Goal: Check status: Check status

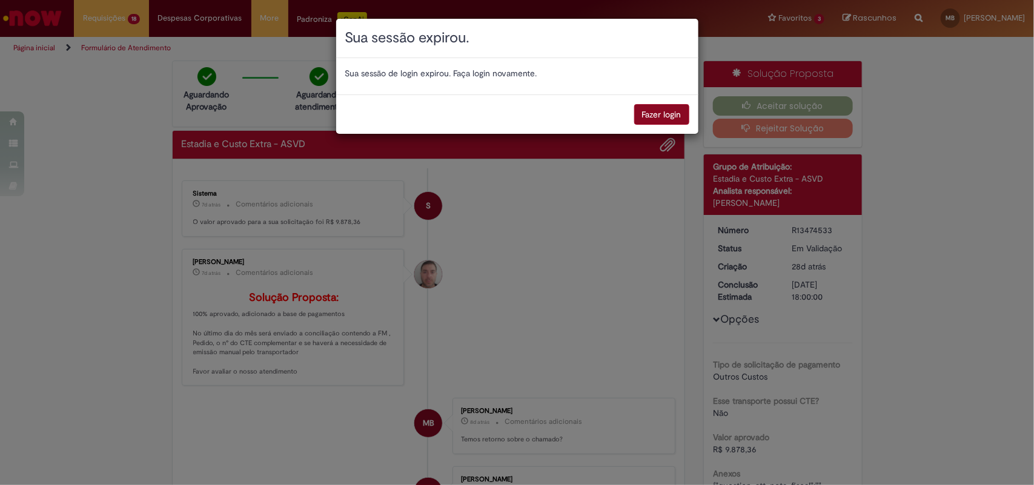
scroll to position [68, 0]
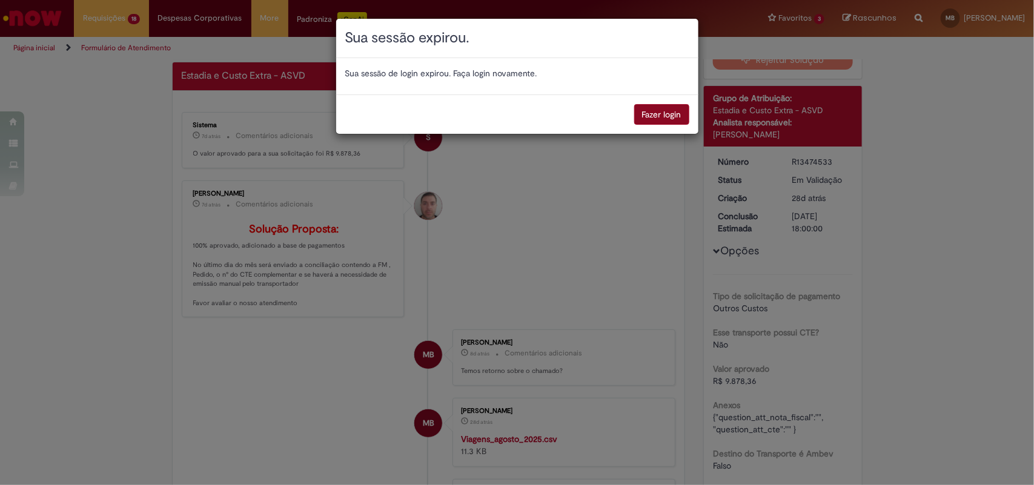
click at [661, 116] on button "Fazer login" at bounding box center [661, 114] width 55 height 21
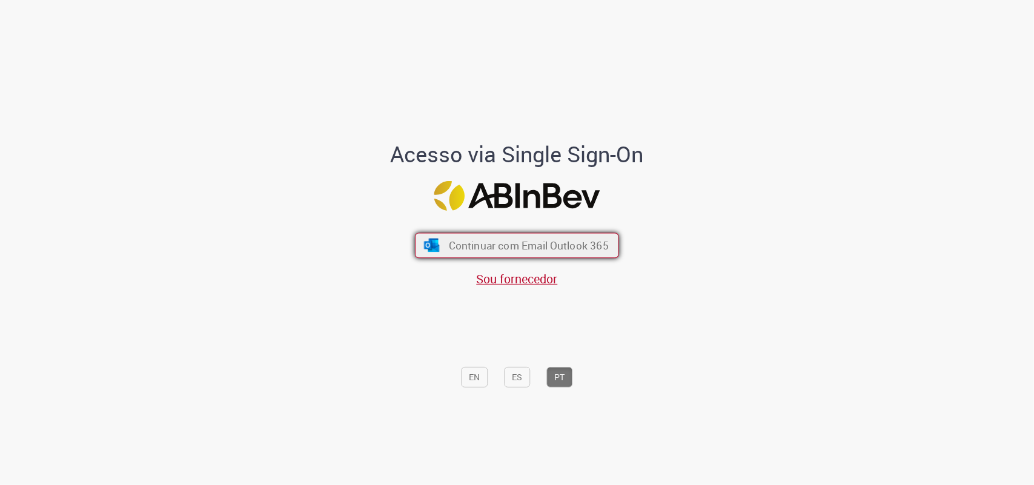
click at [483, 241] on span "Continuar com Email Outlook 365" at bounding box center [529, 246] width 160 height 14
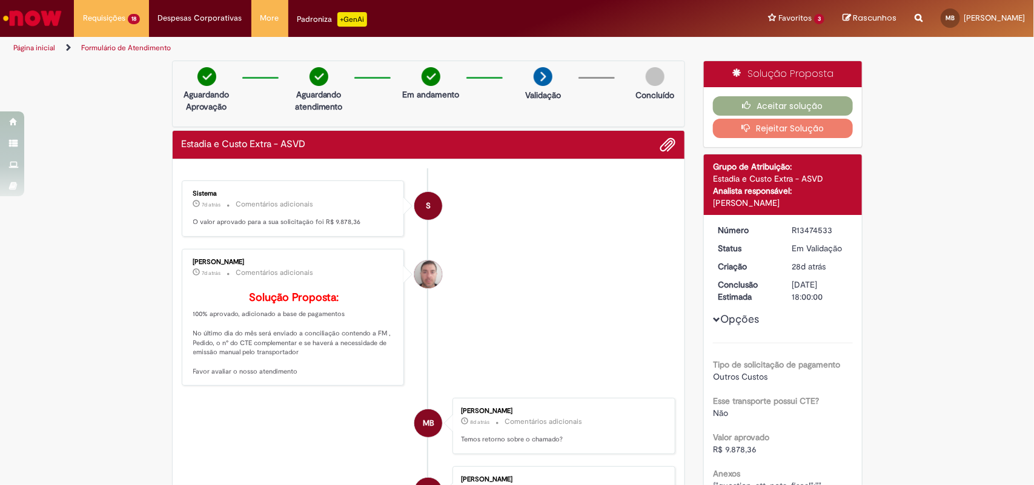
drag, startPoint x: 786, startPoint y: 227, endPoint x: 833, endPoint y: 227, distance: 47.2
click at [833, 227] on div "R13474533" at bounding box center [820, 230] width 56 height 12
copy div "R13474533"
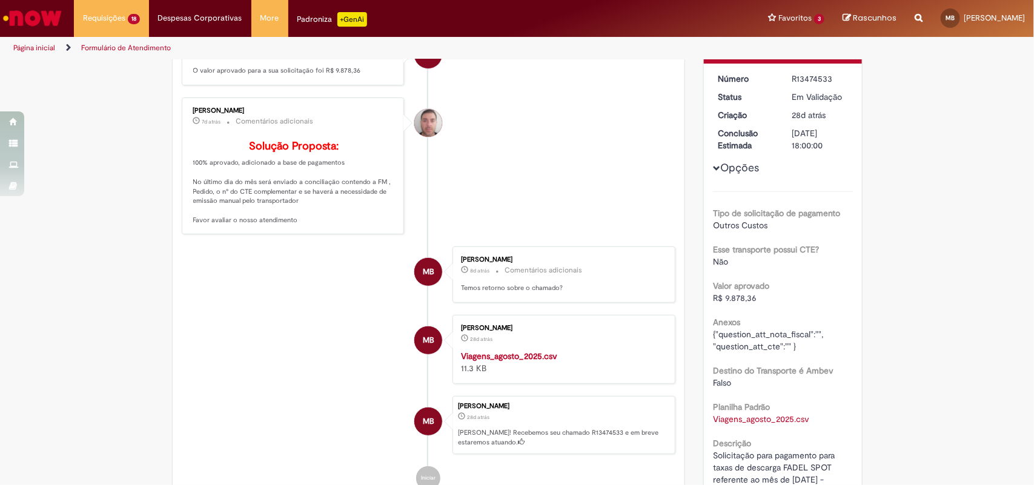
scroll to position [227, 0]
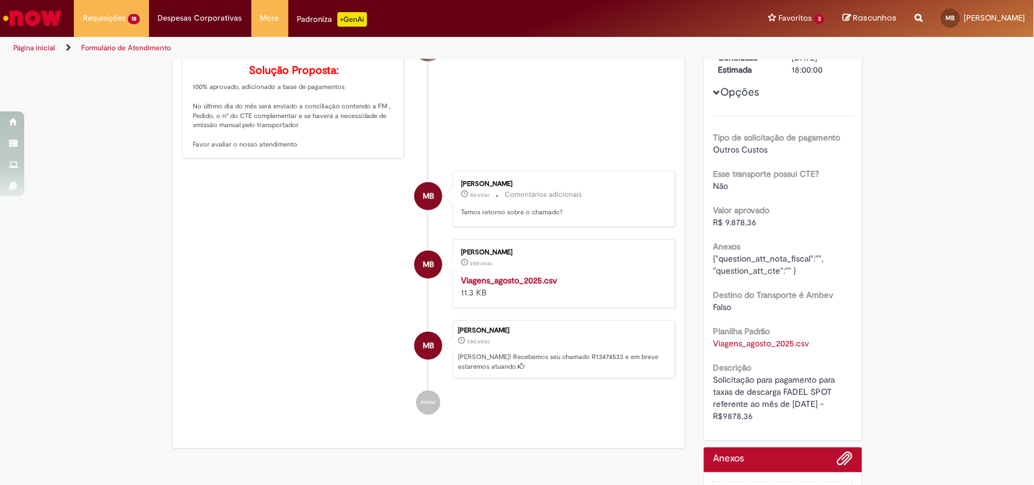
click at [524, 369] on div "Marcio Geraldo Botelho 28d atrás 28 dias atrás Ola! Recebemos seu chamado R1347…" at bounding box center [563, 349] width 223 height 58
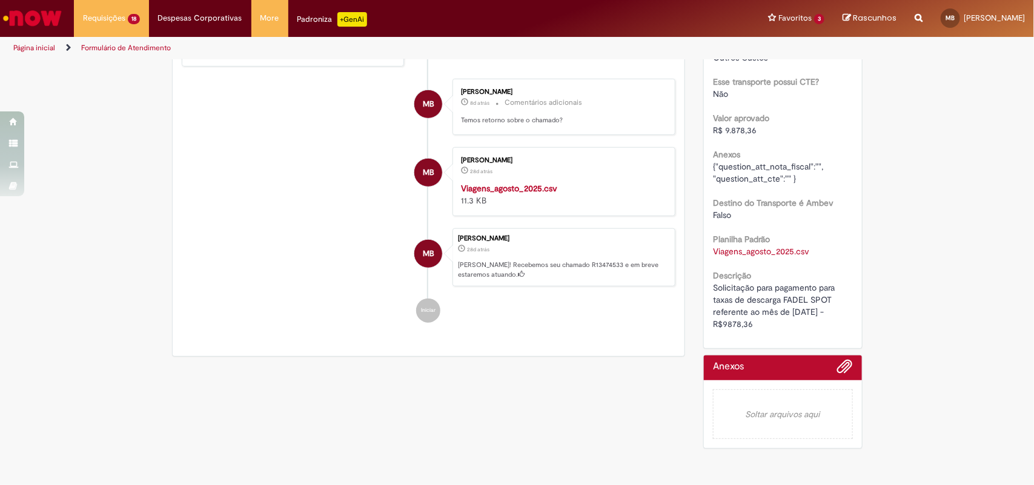
click at [788, 397] on em "Soltar arquivos aqui" at bounding box center [783, 414] width 140 height 50
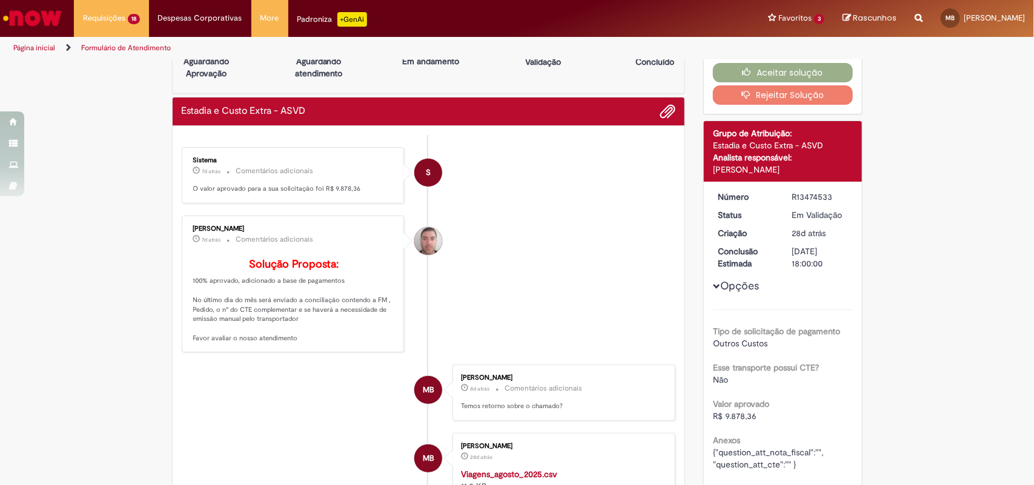
scroll to position [0, 0]
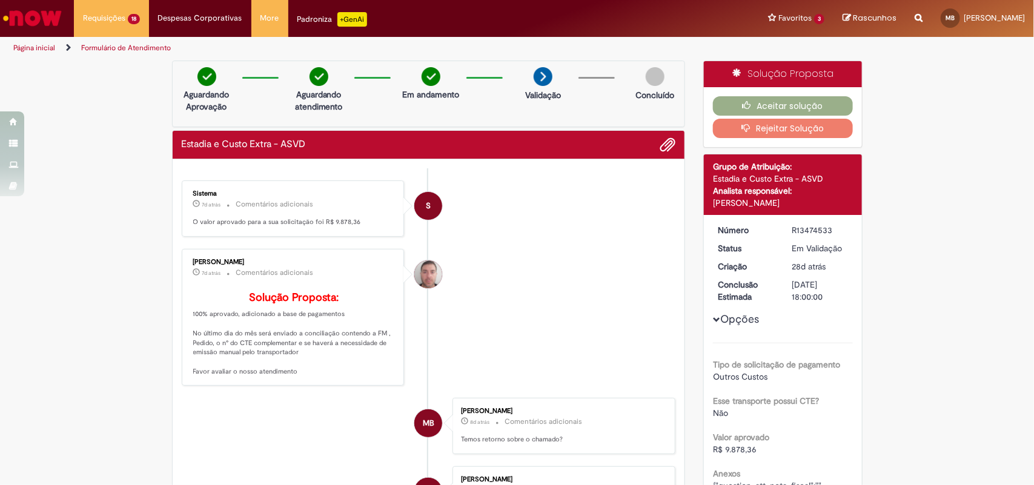
click at [646, 79] on img at bounding box center [655, 76] width 19 height 19
click at [415, 204] on div "S" at bounding box center [428, 206] width 28 height 28
click at [309, 214] on div "Sistema 7d atrás 7 dias atrás Comentários adicionais O valor aprovado para a su…" at bounding box center [293, 208] width 216 height 49
click at [359, 220] on p "O valor aprovado para a sua solicitação foi R$ 9.878,36" at bounding box center [294, 222] width 202 height 10
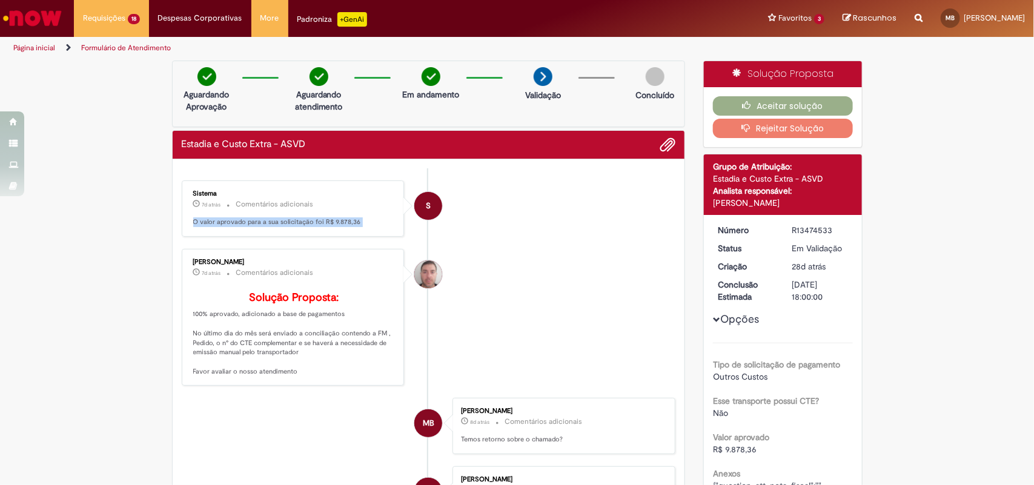
click at [359, 220] on p "O valor aprovado para a sua solicitação foi R$ 9.878,36" at bounding box center [294, 222] width 202 height 10
click at [408, 211] on li "S Sistema 7d atrás 7 dias atrás Comentários adicionais O valor aprovado para a …" at bounding box center [429, 208] width 494 height 56
click at [414, 211] on div "S" at bounding box center [428, 205] width 29 height 29
click at [414, 209] on div "S" at bounding box center [428, 206] width 28 height 28
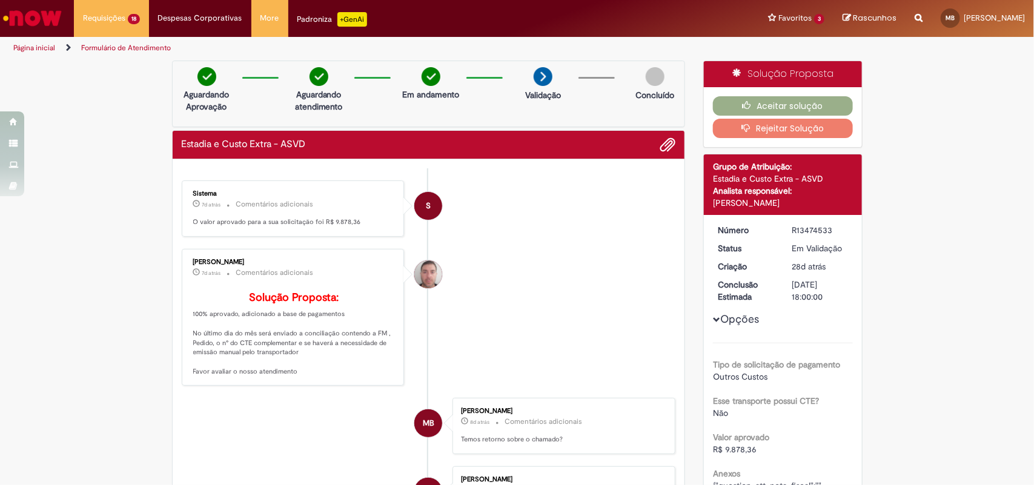
click at [435, 208] on div "S" at bounding box center [428, 206] width 28 height 28
click at [782, 204] on div "[PERSON_NAME]" at bounding box center [783, 203] width 140 height 12
click at [802, 203] on div "[PERSON_NAME]" at bounding box center [783, 203] width 140 height 12
click at [804, 202] on div "[PERSON_NAME]" at bounding box center [783, 203] width 140 height 12
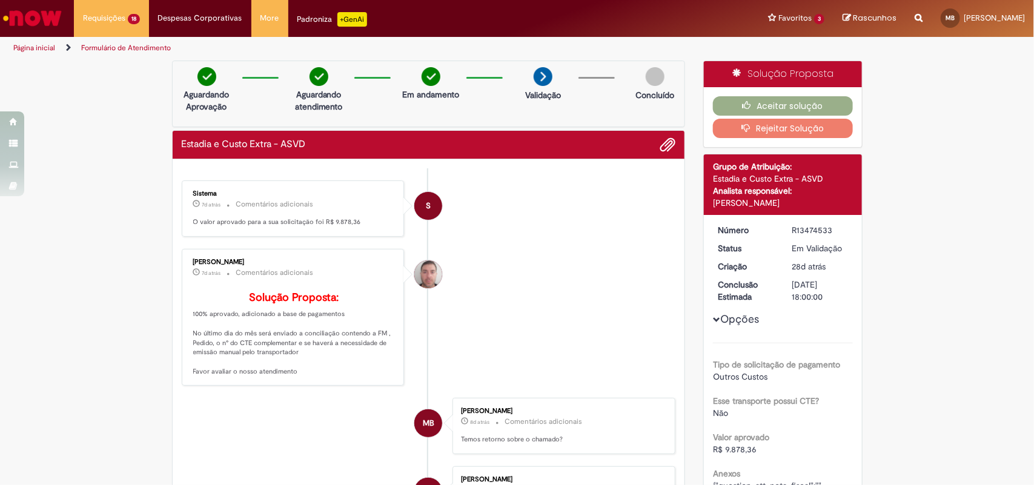
click at [804, 202] on div "[PERSON_NAME]" at bounding box center [783, 203] width 140 height 12
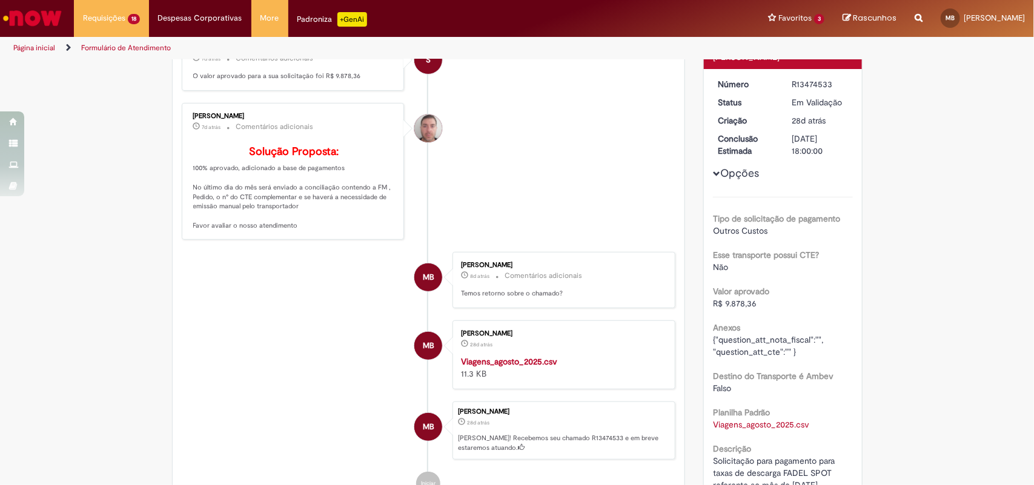
scroll to position [277, 0]
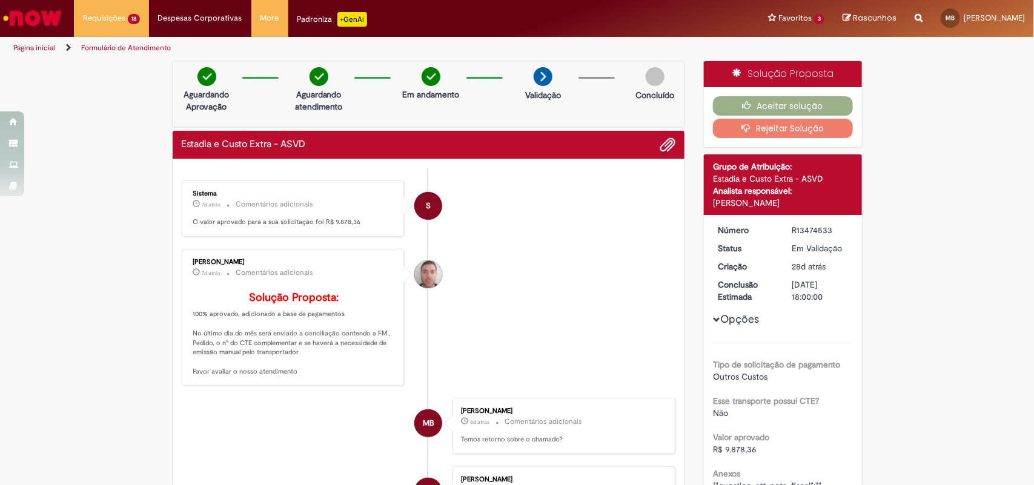
drag, startPoint x: 850, startPoint y: 325, endPoint x: 167, endPoint y: 98, distance: 719.8
click at [167, 98] on div "Verificar Código de Barras Aguardando Aprovação Aguardando atendimento Em andam…" at bounding box center [517, 417] width 709 height 713
click at [982, 194] on div "Verificar Código de Barras Aguardando Aprovação Aguardando atendimento Em andam…" at bounding box center [517, 417] width 1034 height 713
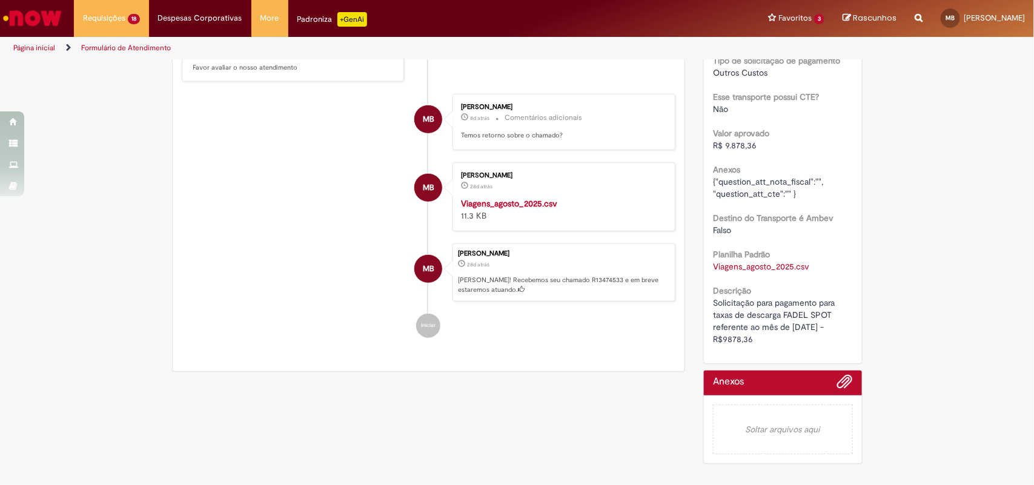
scroll to position [322, 0]
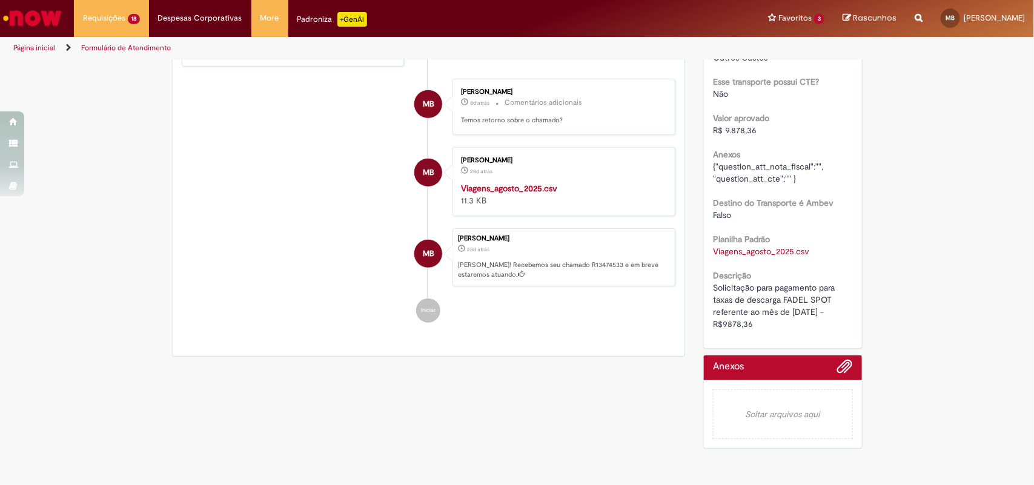
click at [936, 78] on div "Verificar Código de Barras Aguardando Aprovação Aguardando atendimento Em andam…" at bounding box center [517, 97] width 1034 height 713
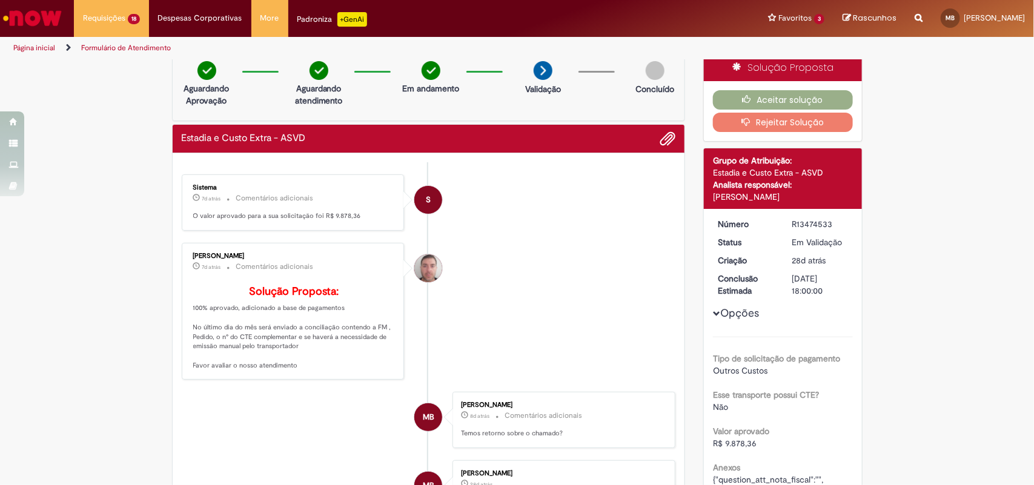
scroll to position [0, 0]
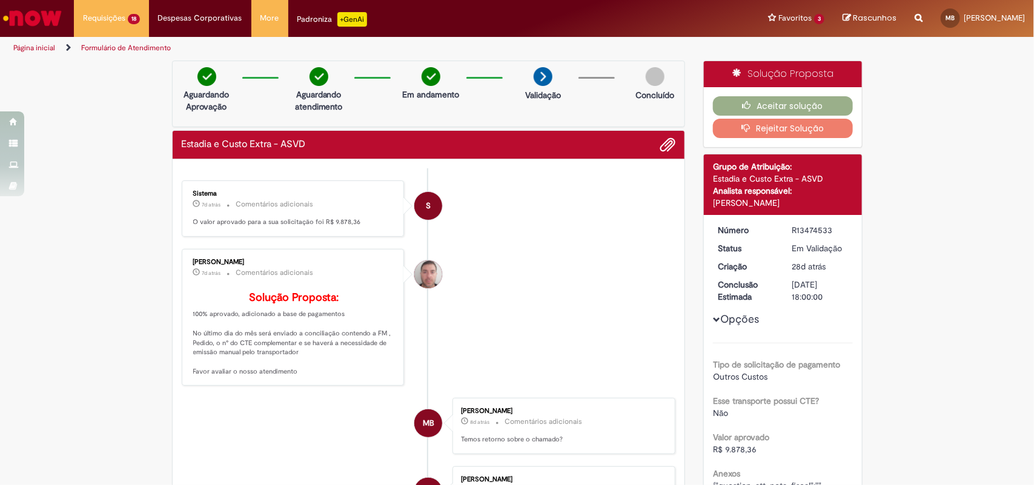
drag, startPoint x: 827, startPoint y: 338, endPoint x: 173, endPoint y: 95, distance: 698.2
click at [173, 95] on div "Verificar Código de Barras Aguardando Aprovação Aguardando atendimento Em andam…" at bounding box center [517, 417] width 709 height 713
click at [150, 98] on div "Verificar Código de Barras Aguardando Aprovação Aguardando atendimento Em andam…" at bounding box center [517, 417] width 1034 height 713
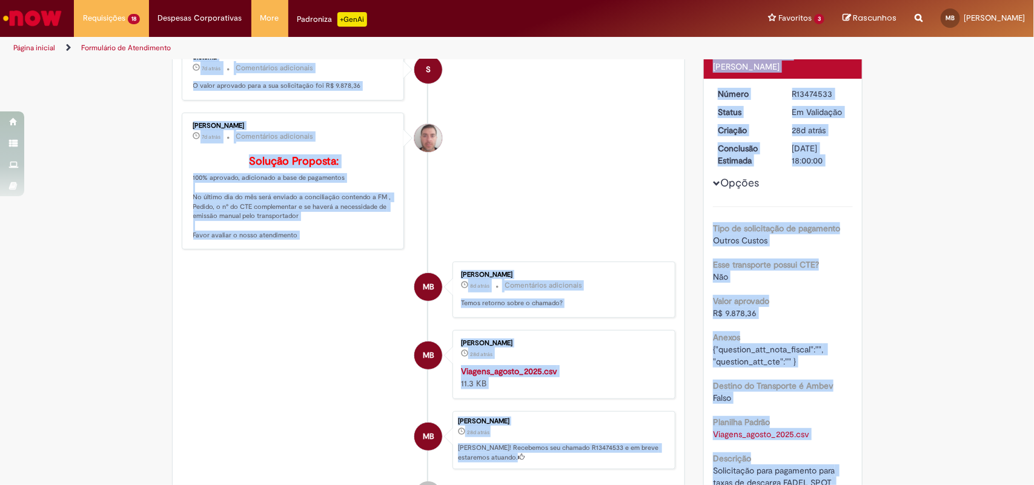
scroll to position [336, 0]
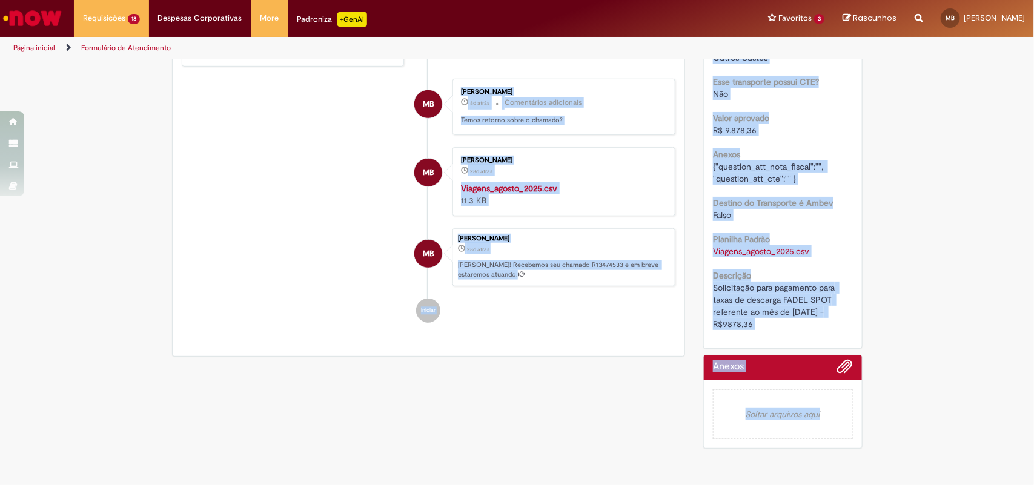
drag, startPoint x: 153, startPoint y: 95, endPoint x: 781, endPoint y: 305, distance: 662.6
click at [781, 305] on div "Verificar Código de Barras Aguardando Aprovação Aguardando atendimento Em andam…" at bounding box center [517, 97] width 1034 height 713
click at [782, 305] on div "Solicitação para pagamento para taxas de descarga FADEL SPOT referente ao mês d…" at bounding box center [783, 306] width 140 height 48
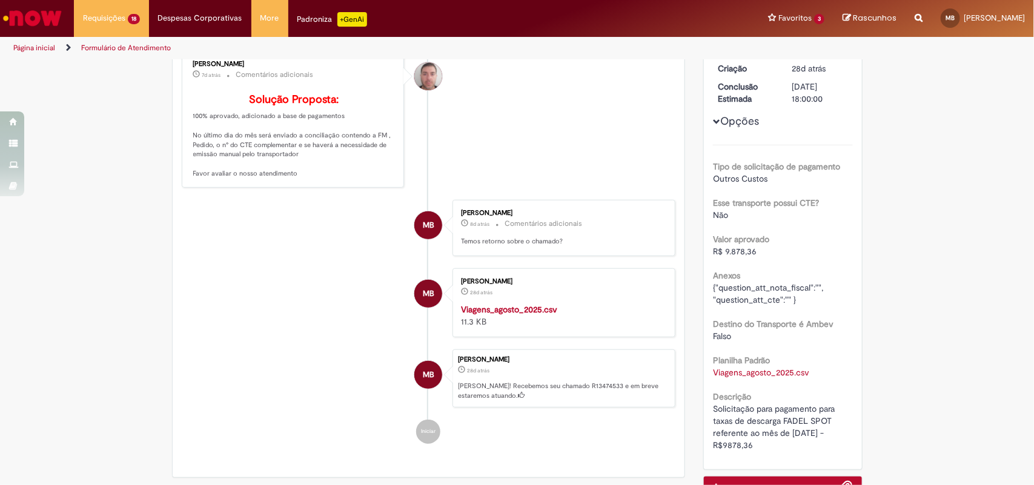
scroll to position [0, 0]
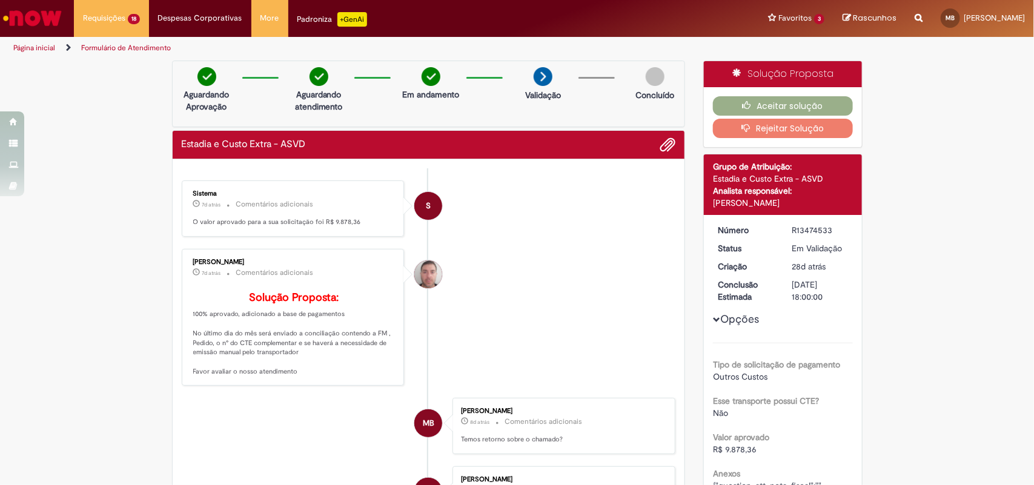
drag, startPoint x: 785, startPoint y: 307, endPoint x: 153, endPoint y: 79, distance: 672.2
click at [153, 79] on div "Verificar Código de Barras Aguardando Aprovação Aguardando atendimento Em andam…" at bounding box center [517, 417] width 1034 height 713
click at [96, 104] on div "Verificar Código de Barras Aguardando Aprovação Aguardando atendimento Em andam…" at bounding box center [517, 417] width 1034 height 713
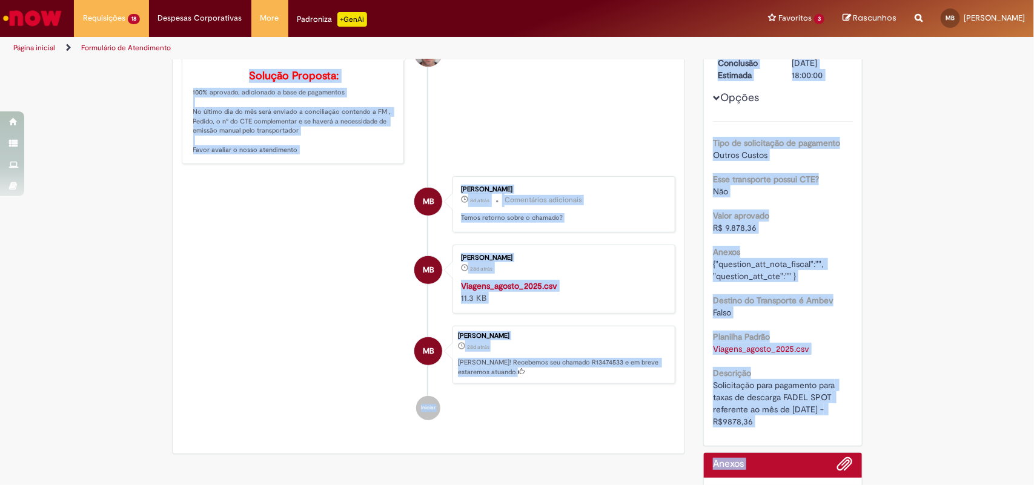
scroll to position [336, 0]
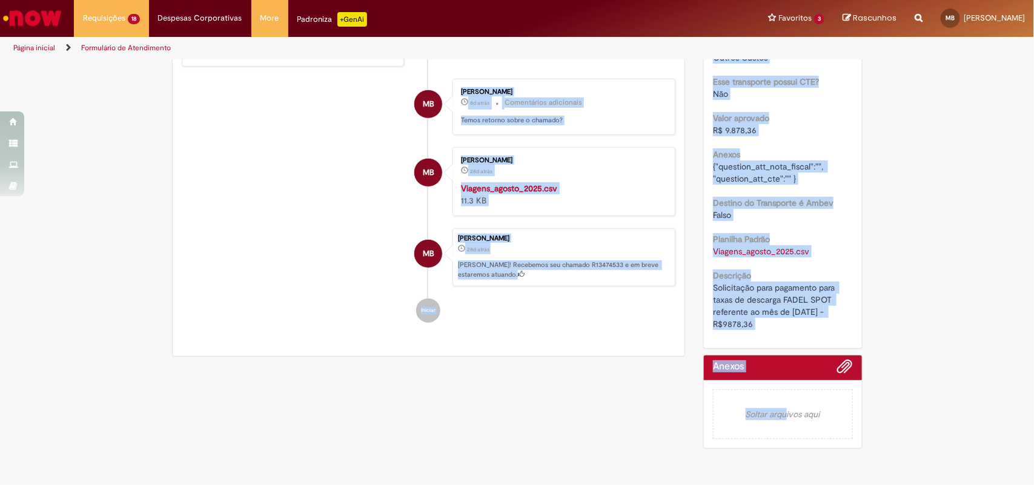
drag, startPoint x: 113, startPoint y: 98, endPoint x: 799, endPoint y: 322, distance: 721.6
click at [799, 322] on div "Verificar Código de Barras Aguardando Aprovação Aguardando atendimento Em andam…" at bounding box center [517, 97] width 1034 height 713
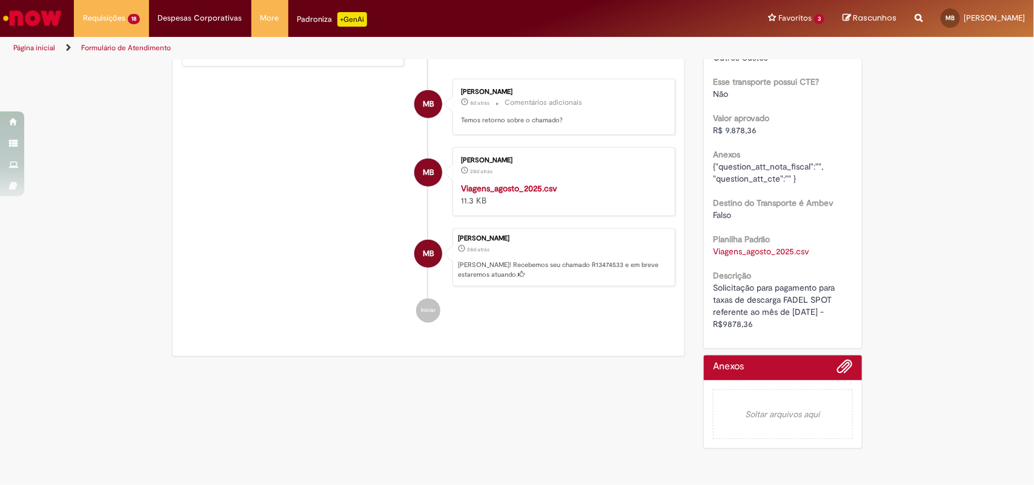
click at [630, 431] on div "Verificar Código de Barras Aguardando Aprovação Aguardando atendimento Em andam…" at bounding box center [517, 97] width 709 height 713
click at [636, 374] on div "Verificar Código de Barras Aguardando Aprovação Aguardando atendimento Em andam…" at bounding box center [517, 97] width 709 height 713
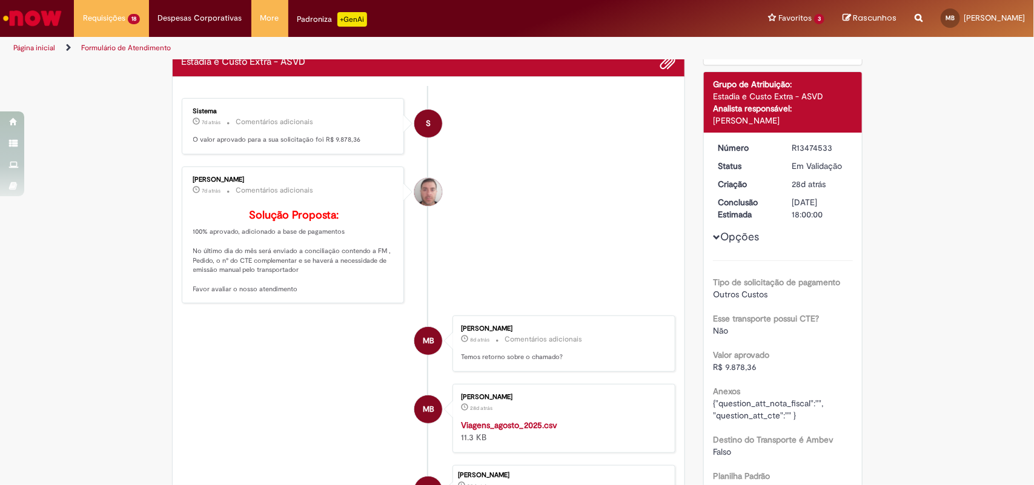
scroll to position [0, 0]
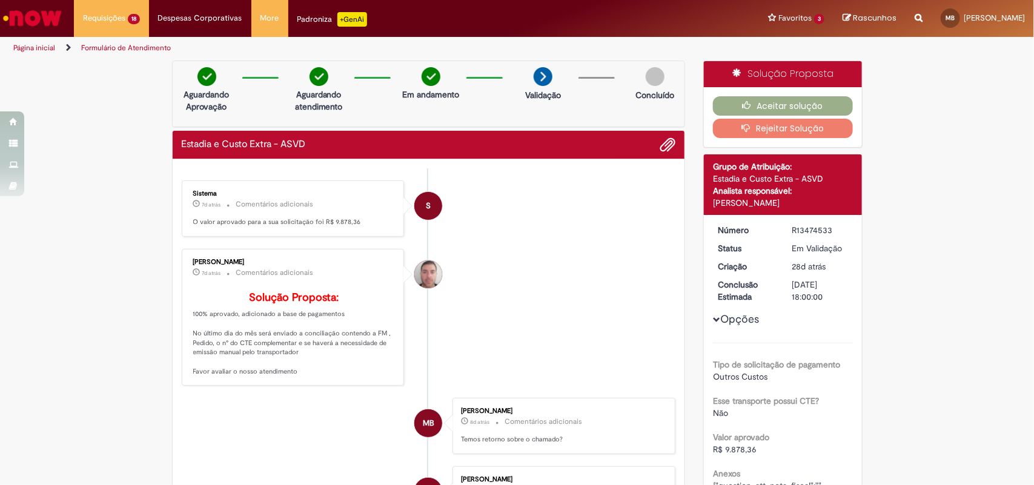
drag, startPoint x: 849, startPoint y: 320, endPoint x: 179, endPoint y: 208, distance: 679.1
click at [179, 208] on div "Verificar Código de Barras Aguardando Aprovação Aguardando atendimento Em andam…" at bounding box center [517, 417] width 709 height 713
click at [277, 177] on ul "S Sistema 7d atrás 7 dias atrás Comentários adicionais O valor aprovado para a …" at bounding box center [429, 411] width 494 height 486
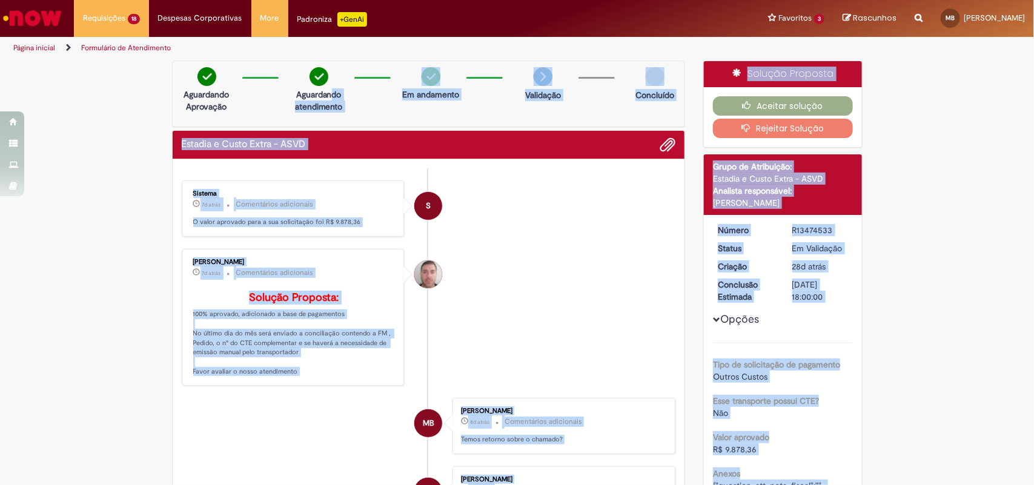
drag, startPoint x: 870, startPoint y: 400, endPoint x: 361, endPoint y: 114, distance: 583.8
click at [330, 95] on div "Verificar Código de Barras Aguardando Aprovação Aguardando atendimento Em andam…" at bounding box center [517, 417] width 1034 height 713
click at [427, 134] on div "Estadia e Custo Extra - ASVD" at bounding box center [429, 145] width 512 height 28
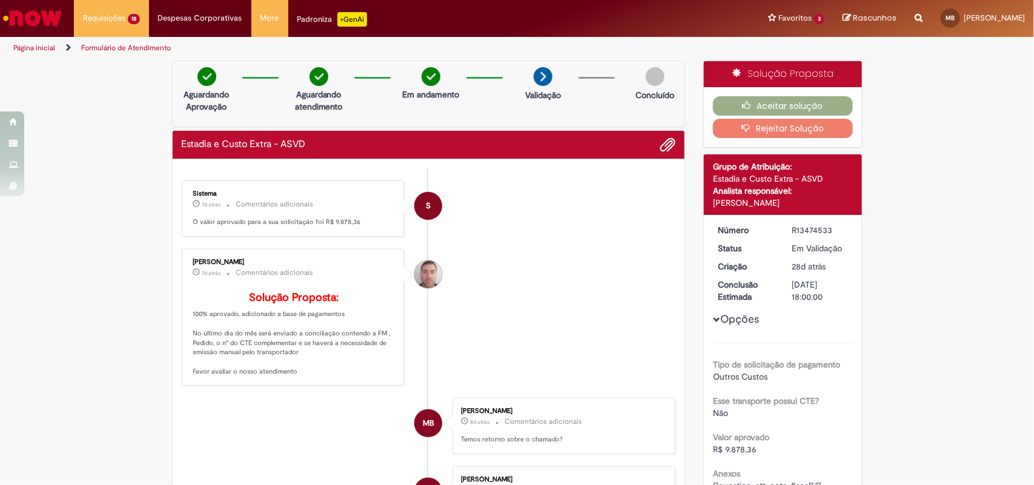
click at [406, 131] on div "Estadia e Custo Extra - ASVD" at bounding box center [429, 145] width 512 height 28
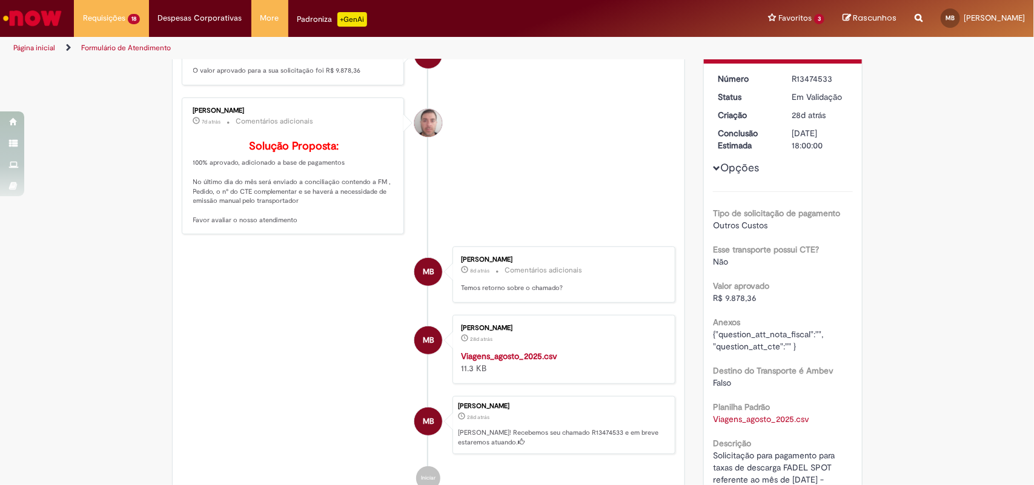
scroll to position [76, 0]
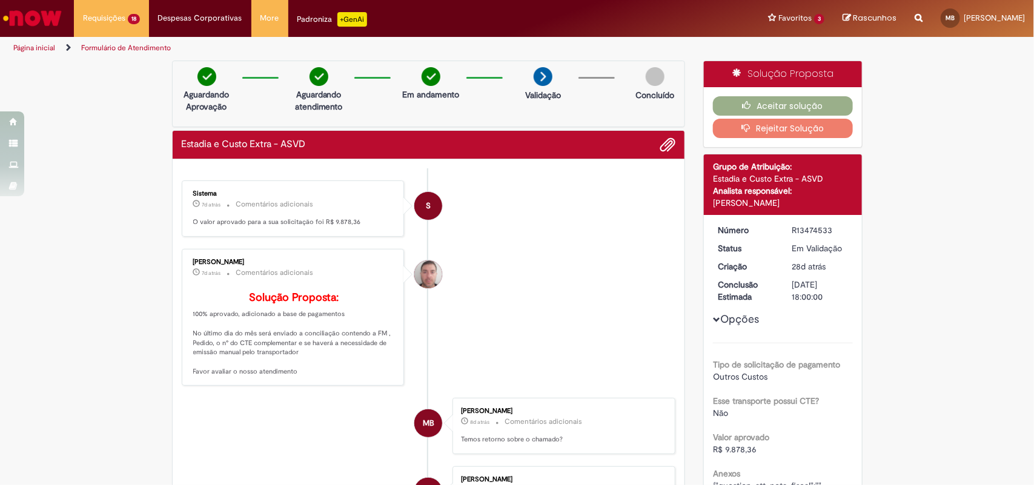
scroll to position [336, 0]
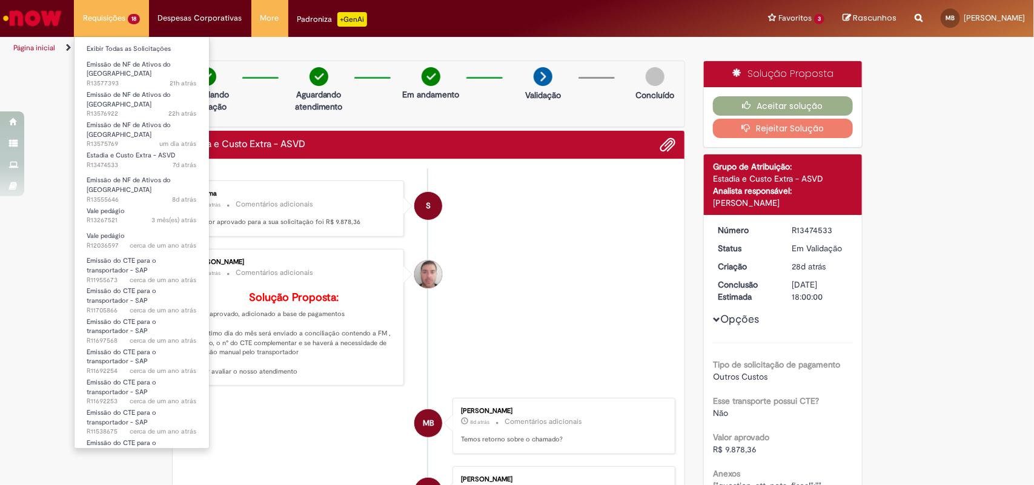
click at [107, 17] on li "Requisições 18 Exibir Todas as Solicitações Emissão de NF de Ativos do ASVD 21h…" at bounding box center [111, 18] width 75 height 36
click at [133, 53] on link "Exibir Todas as Solicitações" at bounding box center [141, 48] width 134 height 13
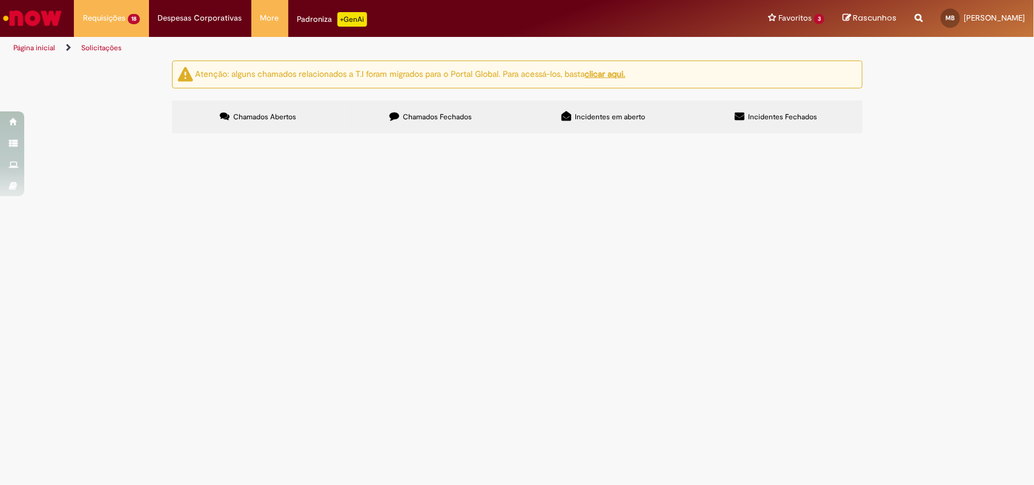
click at [418, 125] on label "Chamados Fechados" at bounding box center [431, 117] width 173 height 33
click at [309, 125] on label "Chamados Abertos" at bounding box center [258, 117] width 173 height 33
click at [421, 120] on span "Chamados Fechados" at bounding box center [437, 117] width 69 height 10
click at [0, 0] on span "Origem: CERVEJARIA [GEOGRAPHIC_DATA]: [GEOGRAPHIC_DATA] 238 JARDIM 6102060452/1…" at bounding box center [0, 0] width 0 height 0
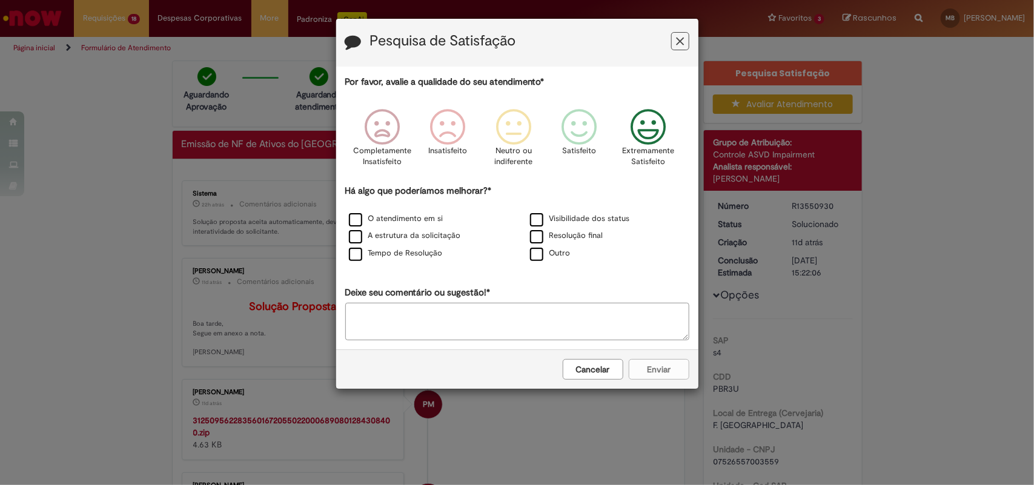
click at [652, 147] on p "Extremamente Satisfeito" at bounding box center [648, 156] width 52 height 22
click at [355, 216] on label "O atendimento em si" at bounding box center [396, 219] width 94 height 12
click at [652, 367] on button "Enviar" at bounding box center [659, 369] width 61 height 21
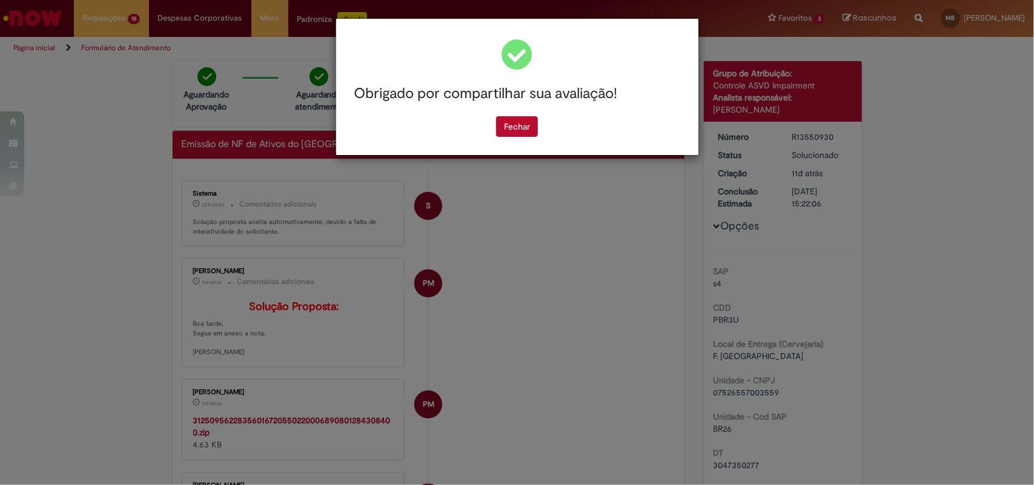
click at [559, 203] on div "Obrigado por compartilhar sua avaliação! [GEOGRAPHIC_DATA]" at bounding box center [517, 242] width 1034 height 485
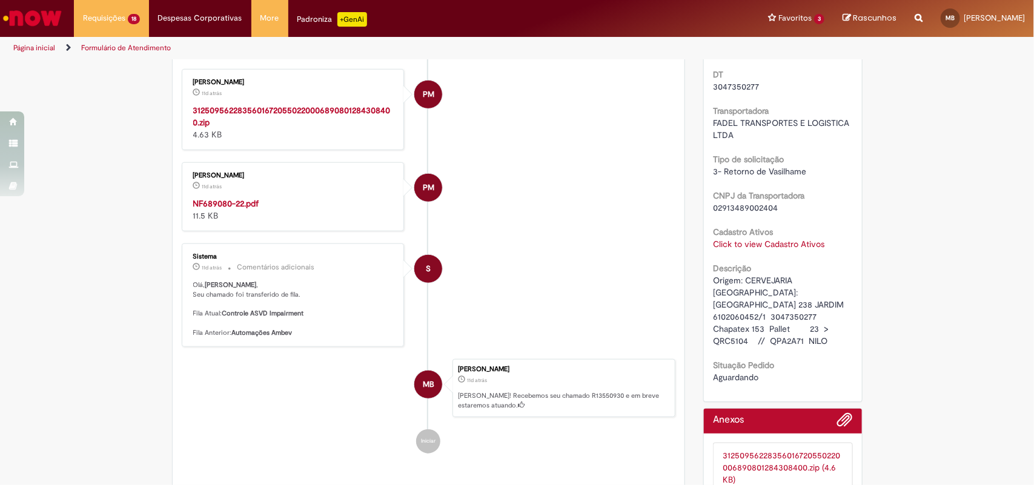
scroll to position [454, 0]
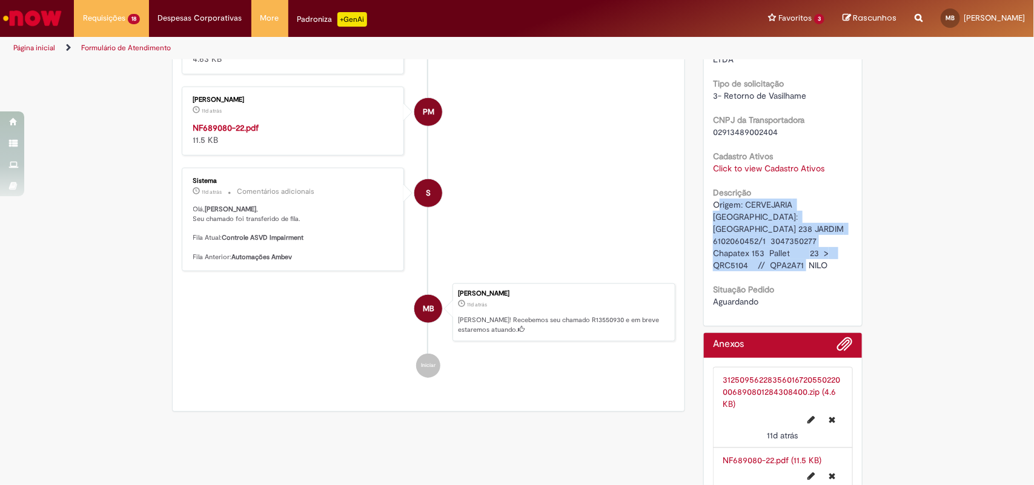
drag, startPoint x: 713, startPoint y: 207, endPoint x: 840, endPoint y: 254, distance: 135.1
click at [840, 254] on div "Origem: CERVEJARIA [GEOGRAPHIC_DATA]: [GEOGRAPHIC_DATA] 238 JARDIM 6102060452/1…" at bounding box center [783, 235] width 140 height 73
click at [739, 217] on span "Origem: CERVEJARIA [GEOGRAPHIC_DATA]: [GEOGRAPHIC_DATA] 238 JARDIM 6102060452/1…" at bounding box center [779, 234] width 133 height 71
drag, startPoint x: 702, startPoint y: 204, endPoint x: 850, endPoint y: 255, distance: 155.7
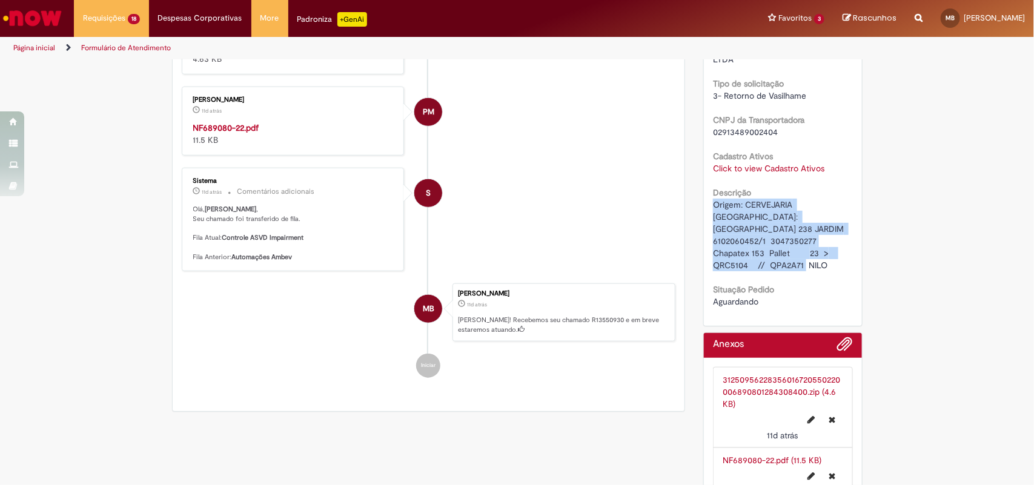
scroll to position [0, 0]
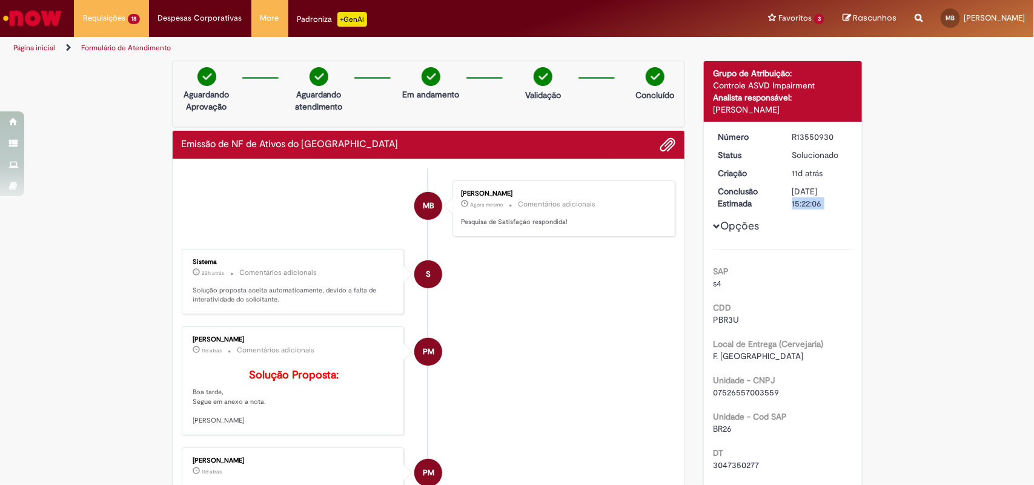
drag, startPoint x: 784, startPoint y: 187, endPoint x: 834, endPoint y: 222, distance: 61.2
click at [834, 222] on div "Número R13550930 Status Solucionado Criação 11d atrás 11 dias atrás Conclusão E…" at bounding box center [783, 451] width 158 height 658
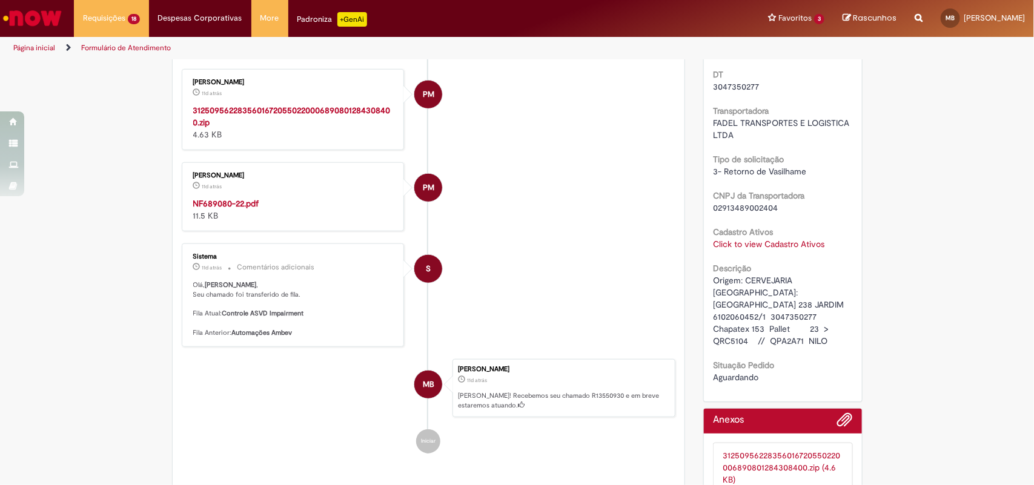
scroll to position [454, 0]
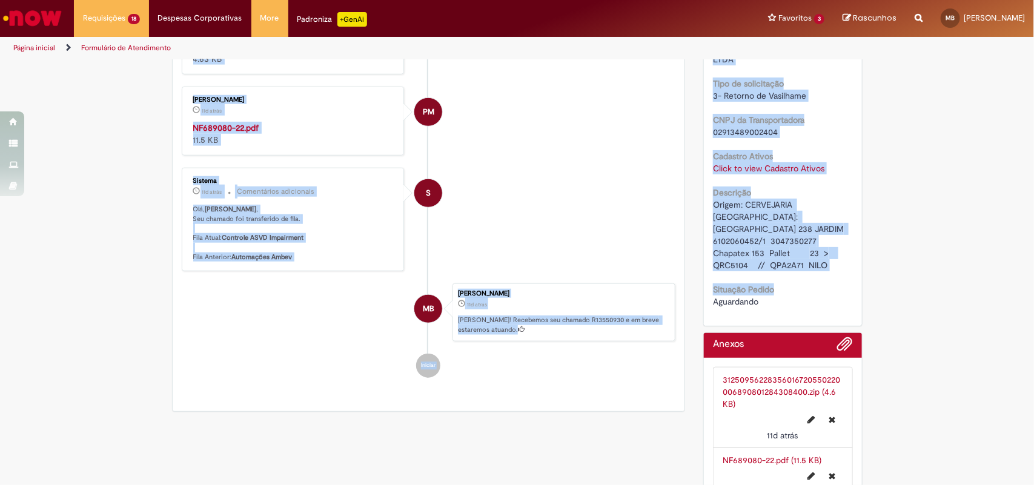
drag, startPoint x: 830, startPoint y: 262, endPoint x: 673, endPoint y: 207, distance: 166.2
click at [673, 207] on div "Verificar Código de Barras Aguardando Aprovação Aguardando atendimento Em andam…" at bounding box center [517, 63] width 709 height 914
click at [624, 213] on li "S Sistema 11d atrás 11 dias atrás Comentários adicionais [PERSON_NAME] , Seu ch…" at bounding box center [429, 220] width 494 height 104
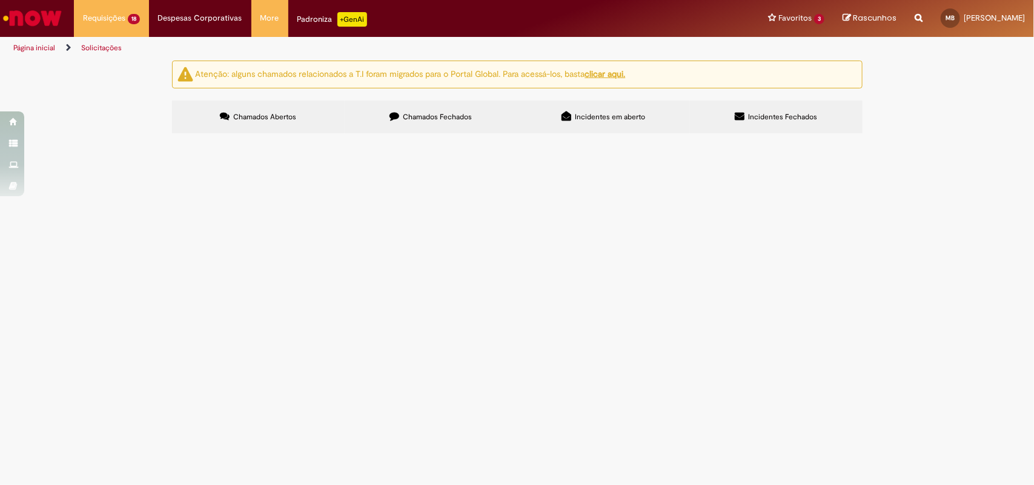
click at [391, 110] on label "Chamados Fechados" at bounding box center [431, 117] width 173 height 33
drag, startPoint x: 392, startPoint y: 243, endPoint x: 331, endPoint y: 219, distance: 65.0
click at [0, 0] on td "Origem: CERVEJARIA [GEOGRAPHIC_DATA]: [GEOGRAPHIC_DATA] 238 JARDIM 6102060452/1…" at bounding box center [0, 0] width 0 height 0
click at [0, 0] on span "Origem: CERVEJARIA [GEOGRAPHIC_DATA]: [GEOGRAPHIC_DATA] 238 JARDIM 6102060452/1…" at bounding box center [0, 0] width 0 height 0
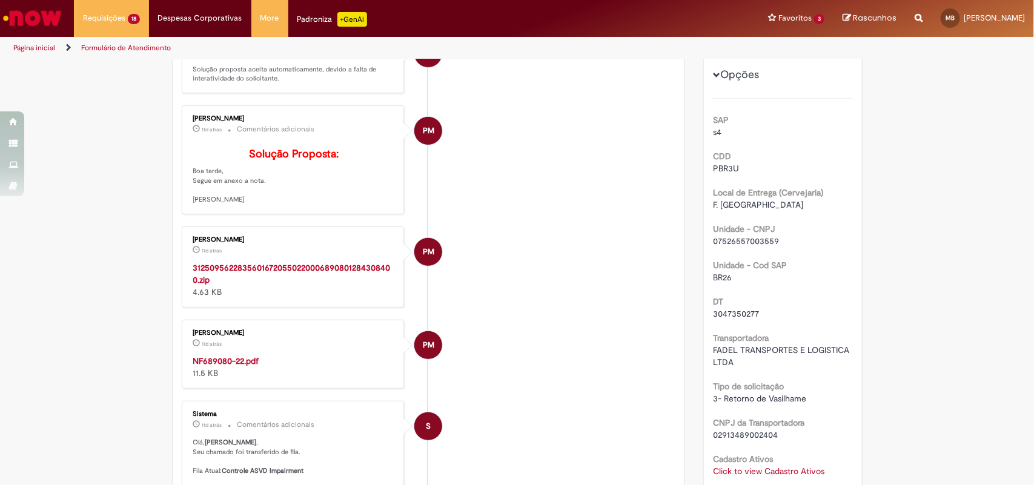
scroll to position [372, 0]
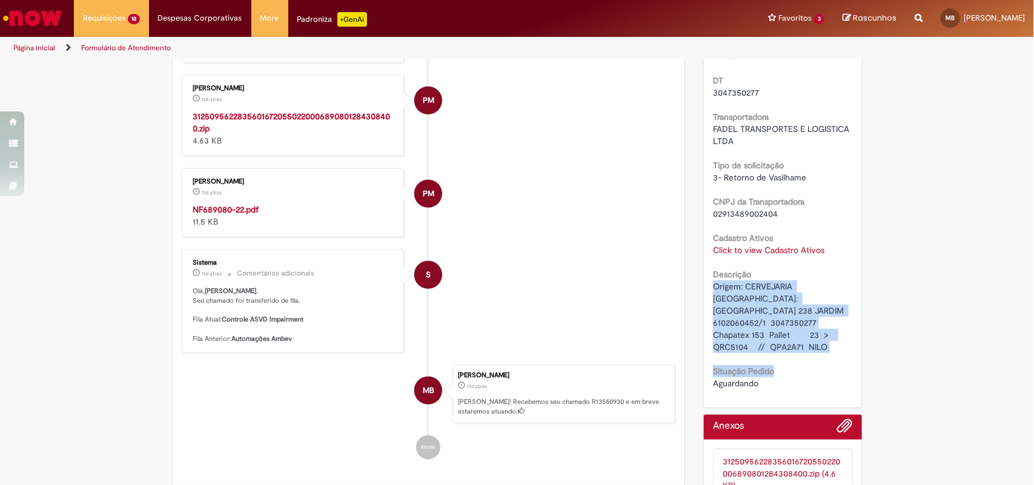
drag, startPoint x: 706, startPoint y: 289, endPoint x: 860, endPoint y: 358, distance: 168.6
click at [860, 358] on div "Detalhes do tíquete Grupo de Atribuição: Controle ASVD Impairment Analista resp…" at bounding box center [782, 145] width 177 height 914
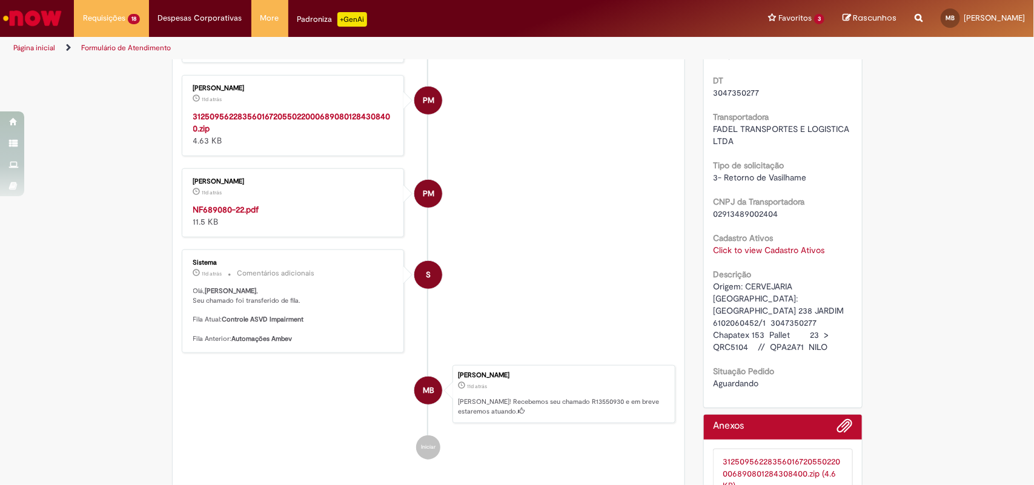
click at [905, 343] on div "Verificar Código de Barras Aguardando Aprovação Aguardando atendimento Em andam…" at bounding box center [517, 145] width 1034 height 914
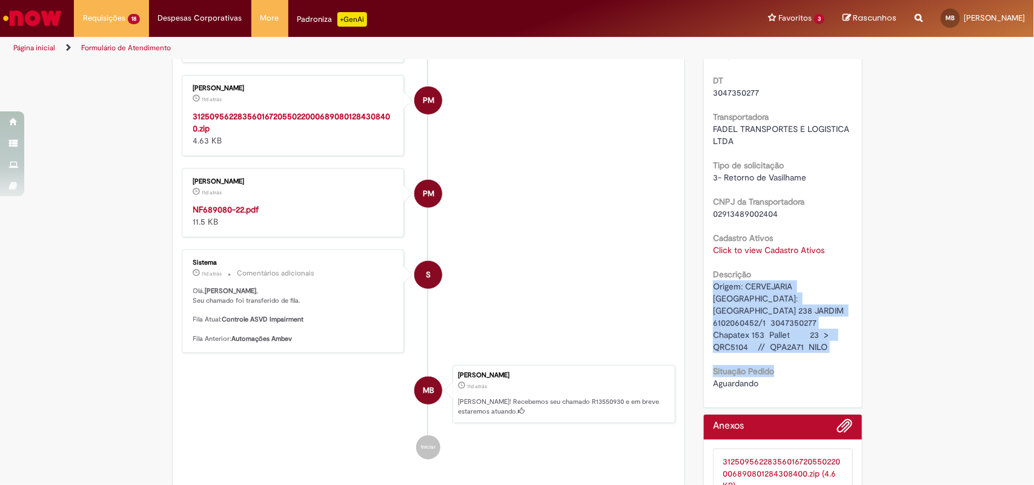
drag, startPoint x: 865, startPoint y: 343, endPoint x: 704, endPoint y: 282, distance: 171.7
click at [704, 282] on div "Detalhes do tíquete Grupo de Atribuição: Controle ASVD Impairment Analista resp…" at bounding box center [782, 145] width 177 height 914
click at [704, 310] on div "Número R13550930 Status Solucionado Criação 11d atrás 11 dias atrás Conclusão E…" at bounding box center [783, 78] width 158 height 658
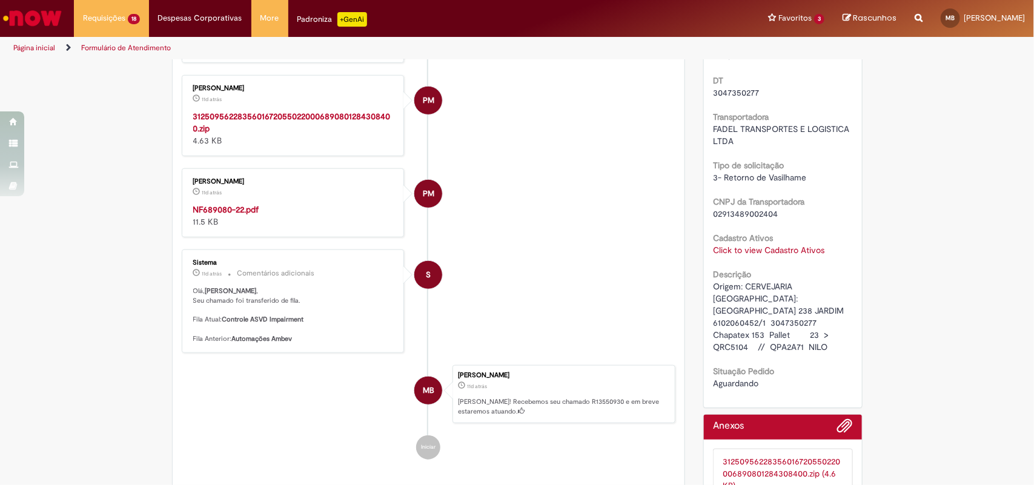
click at [755, 315] on span "Origem: CERVEJARIA [GEOGRAPHIC_DATA]: [GEOGRAPHIC_DATA] 238 JARDIM 6102060452/1…" at bounding box center [779, 316] width 133 height 71
drag, startPoint x: 706, startPoint y: 314, endPoint x: 830, endPoint y: 352, distance: 129.9
click at [830, 352] on div "Número R13550930 Status Solucionado Criação 11d atrás 11 dias atrás Conclusão E…" at bounding box center [783, 78] width 158 height 658
click at [897, 349] on div "Verificar Código de Barras Aguardando Aprovação Aguardando atendimento Em andam…" at bounding box center [517, 145] width 1034 height 914
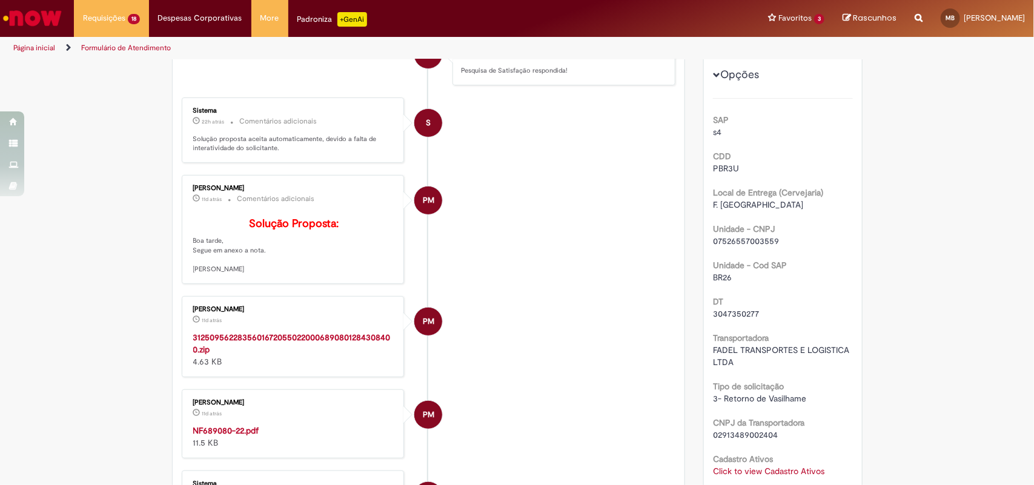
scroll to position [303, 0]
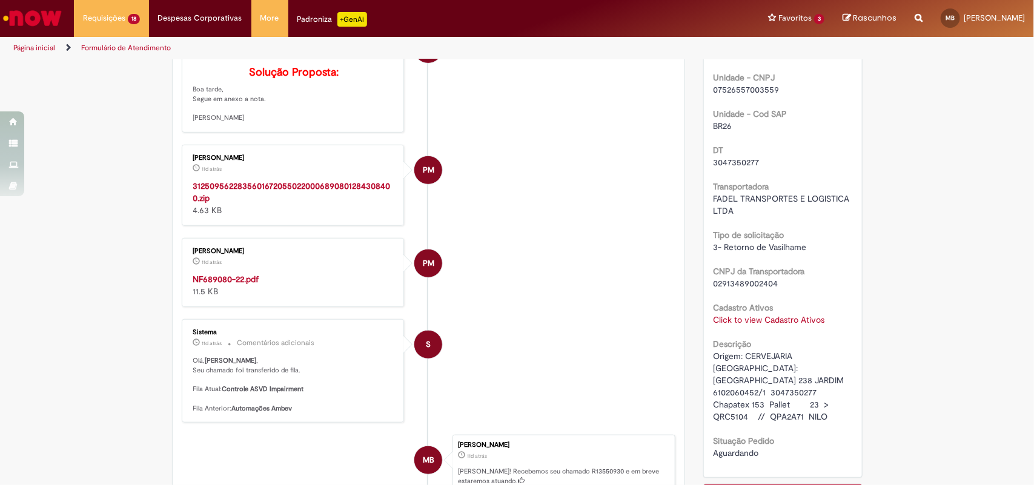
click at [210, 285] on strong "NF689080-22.pdf" at bounding box center [226, 279] width 66 height 11
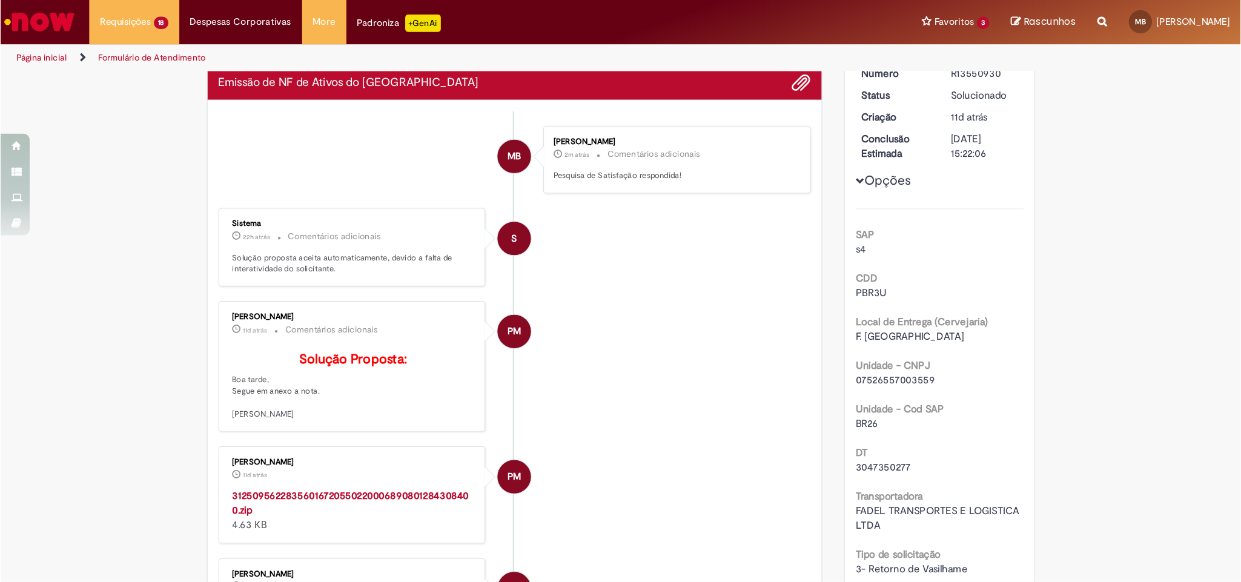
scroll to position [0, 0]
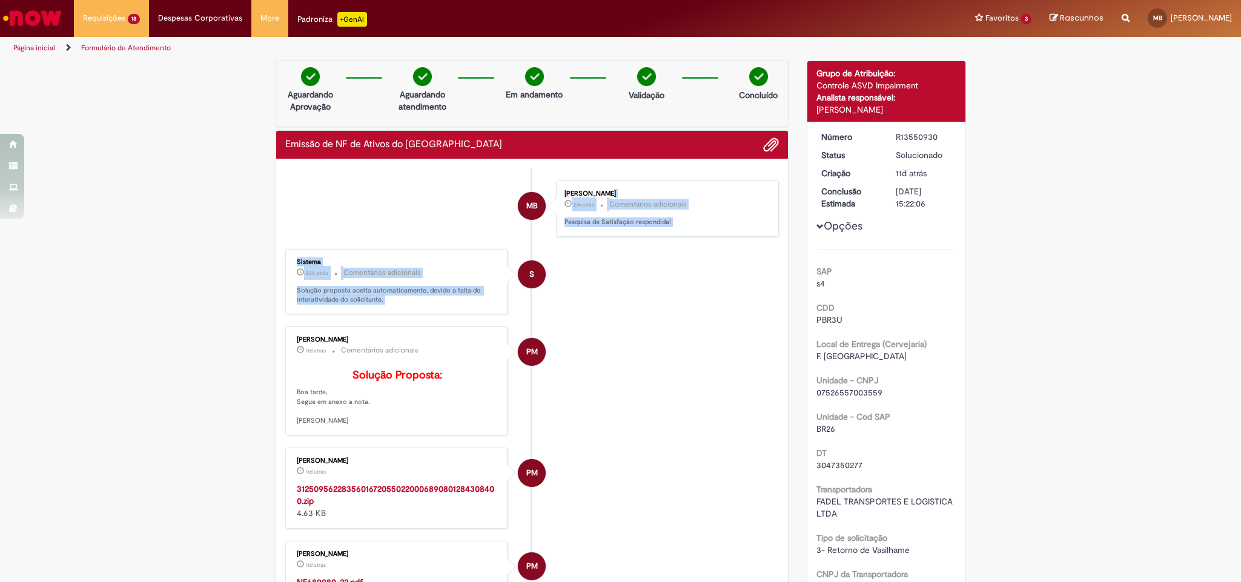
drag, startPoint x: 698, startPoint y: 366, endPoint x: 694, endPoint y: 325, distance: 40.8
click at [694, 325] on ul "MB [PERSON_NAME] 2m atrás 2 minutos atrás Comentários adicionais Pesquisa de Sa…" at bounding box center [532, 506] width 494 height 676
click at [1033, 248] on div "Verificar Código de Barras Aguardando Aprovação Aguardando atendimento Em andam…" at bounding box center [620, 518] width 1241 height 914
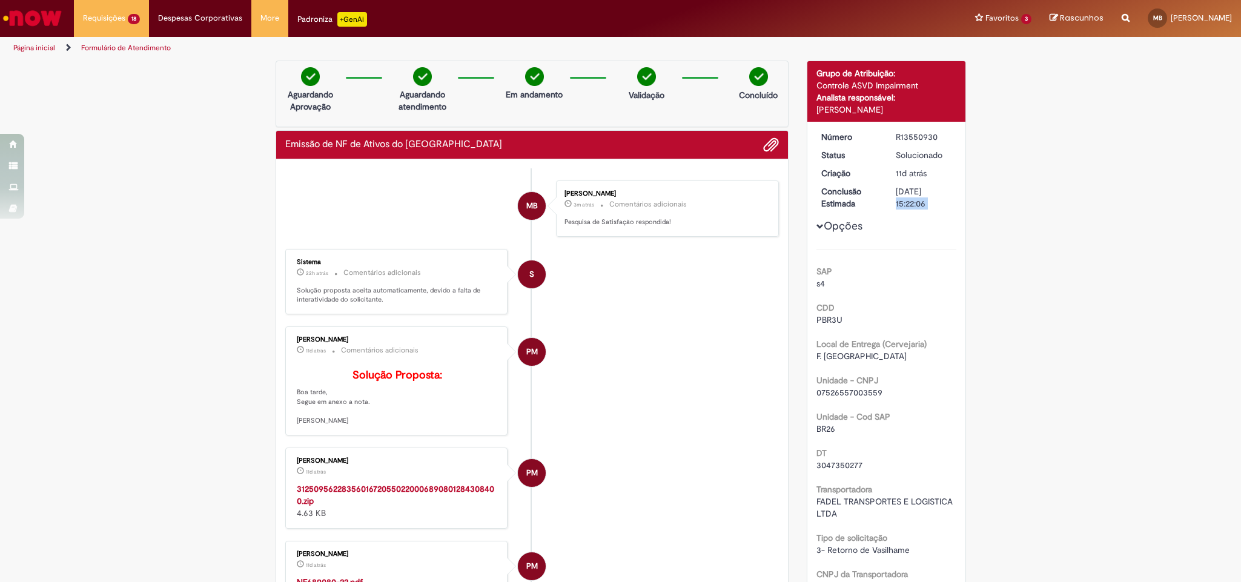
drag, startPoint x: 894, startPoint y: 189, endPoint x: 949, endPoint y: 211, distance: 59.5
click at [949, 211] on div "Número R13550930 Status Solucionado Criação 11d atrás 11 dias atrás Conclusão E…" at bounding box center [886, 451] width 158 height 658
click at [1033, 208] on div "Verificar Código de Barras Aguardando Aprovação Aguardando atendimento Em andam…" at bounding box center [620, 518] width 1241 height 914
click at [902, 177] on span "11d atrás" at bounding box center [911, 173] width 31 height 11
click at [877, 174] on dt "Criação" at bounding box center [849, 173] width 74 height 12
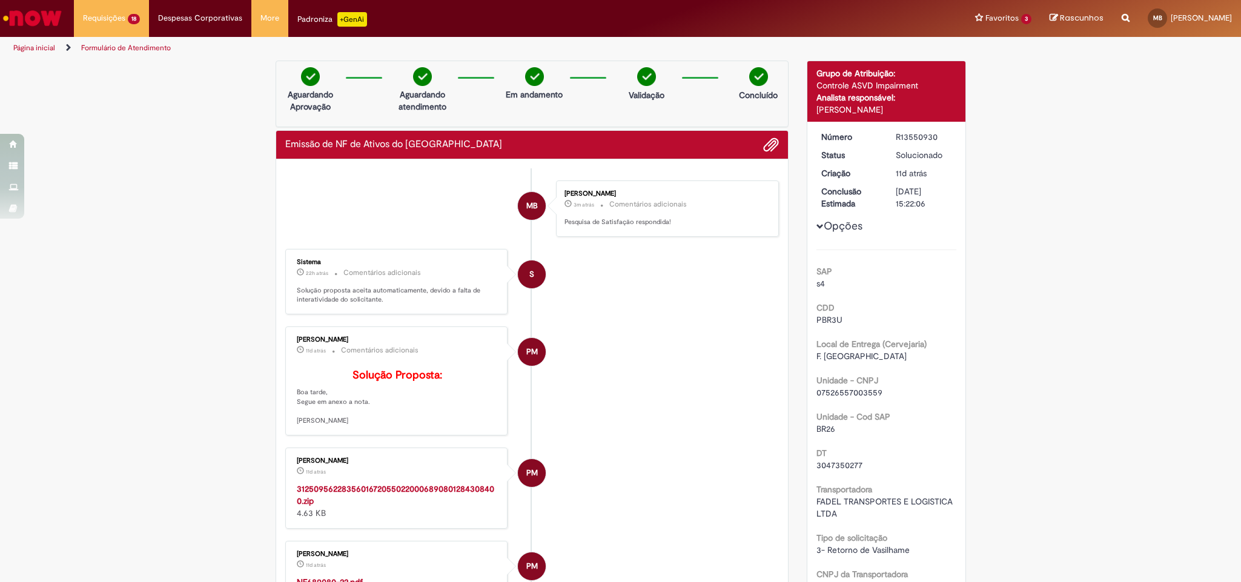
drag, startPoint x: 923, startPoint y: 200, endPoint x: 741, endPoint y: 171, distance: 184.5
click at [741, 171] on div "Verificar Código de Barras Aguardando Aprovação Aguardando atendimento Em andam…" at bounding box center [620, 518] width 709 height 914
click at [1033, 340] on div "Verificar Código de Barras Aguardando Aprovação Aguardando atendimento Em andam…" at bounding box center [620, 518] width 1241 height 914
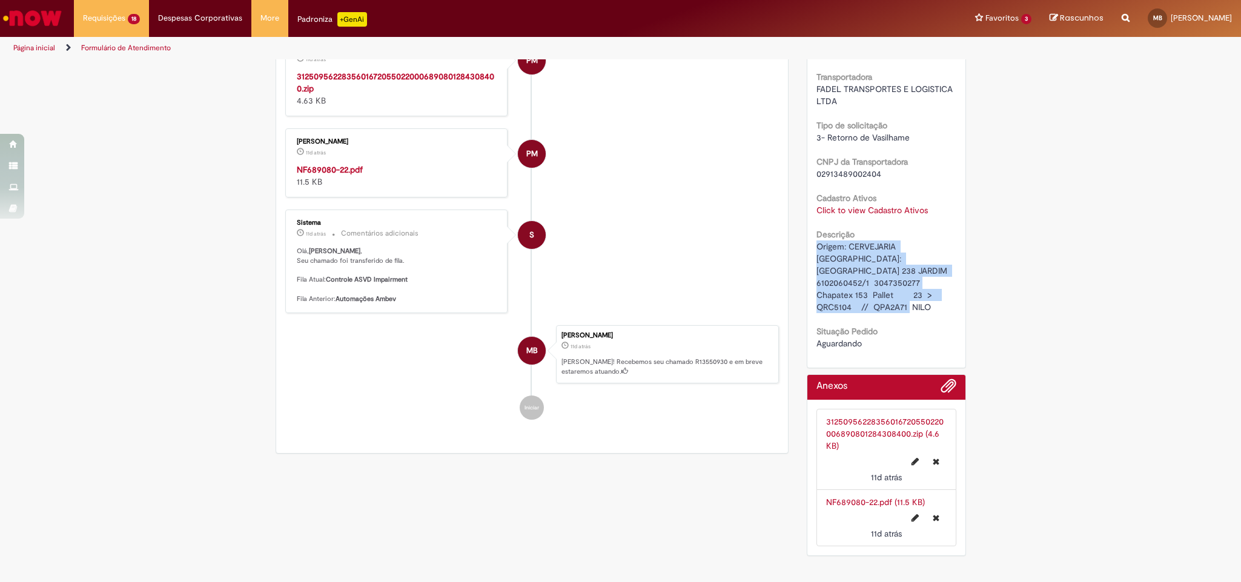
drag, startPoint x: 800, startPoint y: 224, endPoint x: 933, endPoint y: 274, distance: 141.8
click at [933, 274] on div "Número R13550930 Status Solucionado Criação 11d atrás 11 dias atrás Conclusão E…" at bounding box center [886, 38] width 158 height 658
click at [927, 283] on div "SAP s4 CDD PBR3U Local de [GEOGRAPHIC_DATA] ([GEOGRAPHIC_DATA]) F. [GEOGRAPHIC_…" at bounding box center [886, 93] width 140 height 512
drag, startPoint x: 928, startPoint y: 282, endPoint x: 793, endPoint y: 231, distance: 144.9
click at [798, 231] on div "Detalhes do tíquete Grupo de Atribuição: Controle ASVD Impairment Analista resp…" at bounding box center [886, 105] width 177 height 914
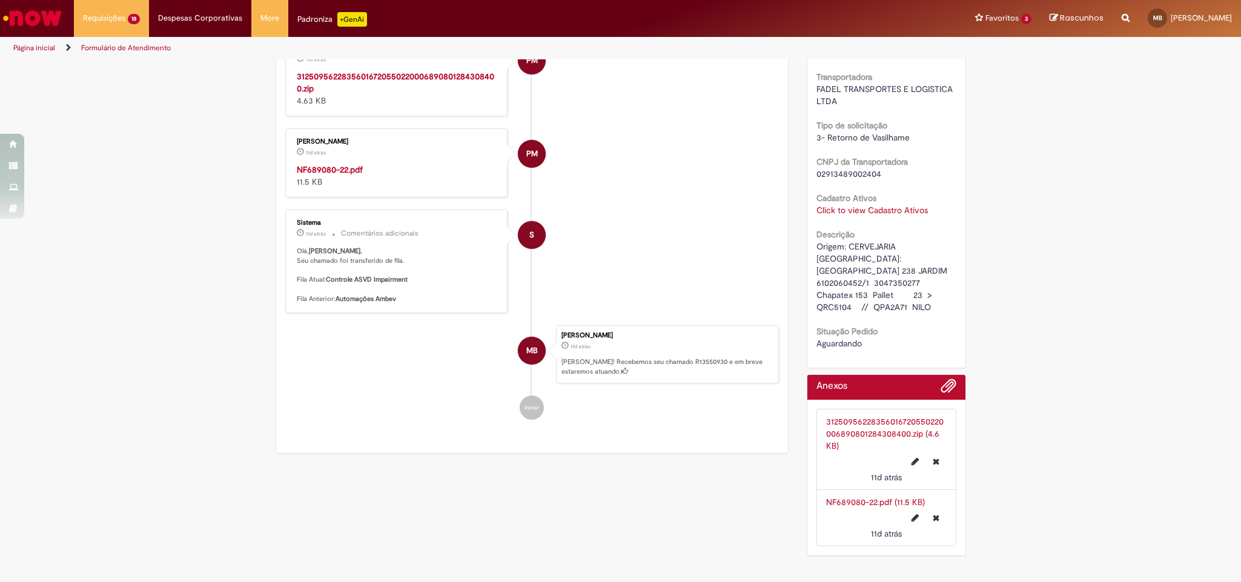
click at [1033, 199] on div "Verificar Código de Barras Aguardando Aprovação Aguardando atendimento Em andam…" at bounding box center [620, 105] width 1241 height 914
drag, startPoint x: 943, startPoint y: 271, endPoint x: 799, endPoint y: 225, distance: 151.3
click at [807, 225] on div "Detalhes do tíquete Grupo de Atribuição: Controle ASVD Impairment Analista resp…" at bounding box center [886, 8] width 159 height 720
click at [1033, 187] on div "Verificar Código de Barras Aguardando Aprovação Aguardando atendimento Em andam…" at bounding box center [620, 105] width 1241 height 914
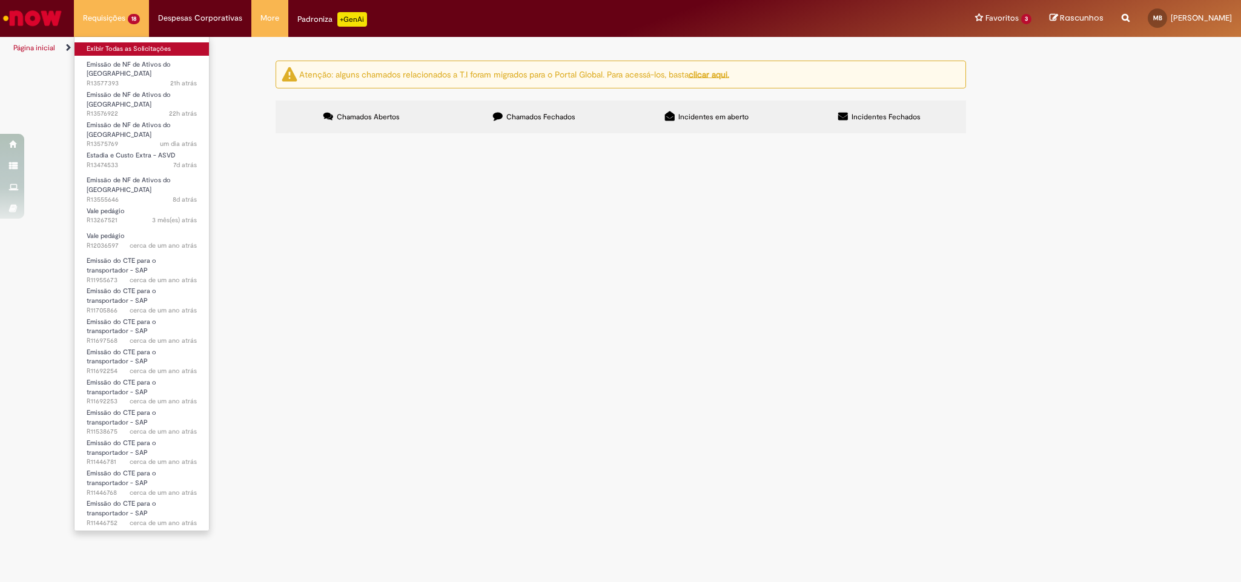
click at [121, 53] on link "Exibir Todas as Solicitações" at bounding box center [141, 48] width 134 height 13
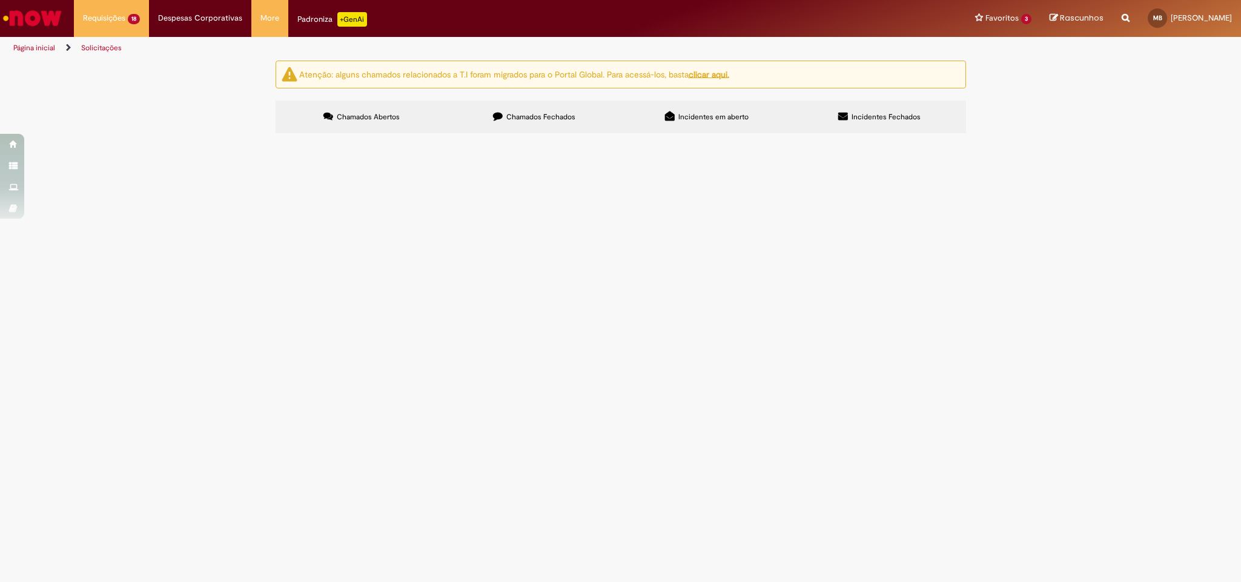
click at [575, 120] on label "Chamados Fechados" at bounding box center [534, 117] width 173 height 33
